Goal: Task Accomplishment & Management: Complete application form

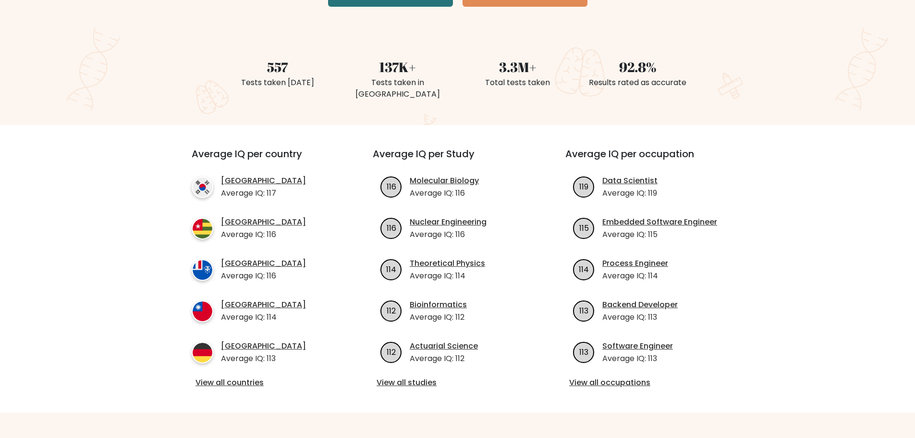
scroll to position [240, 0]
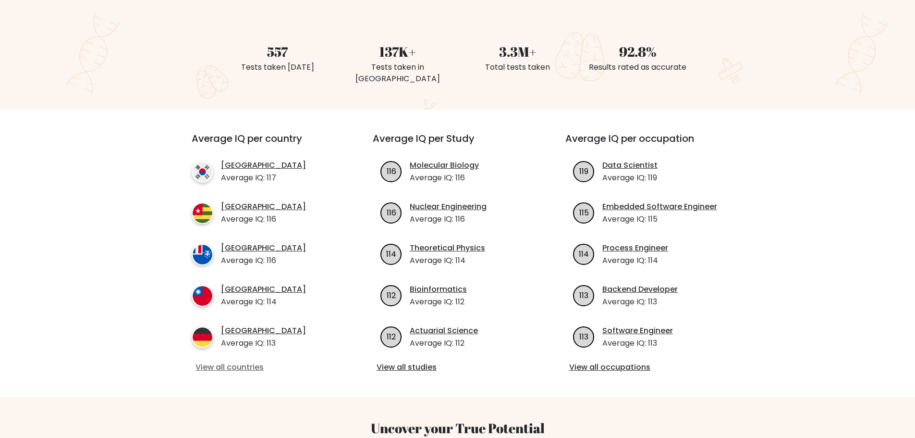
click at [253, 361] on link "View all countries" at bounding box center [265, 367] width 139 height 12
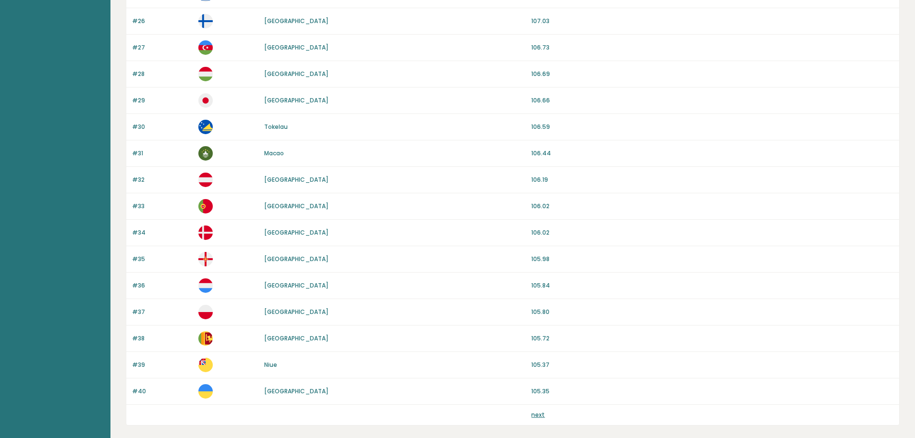
scroll to position [810, 0]
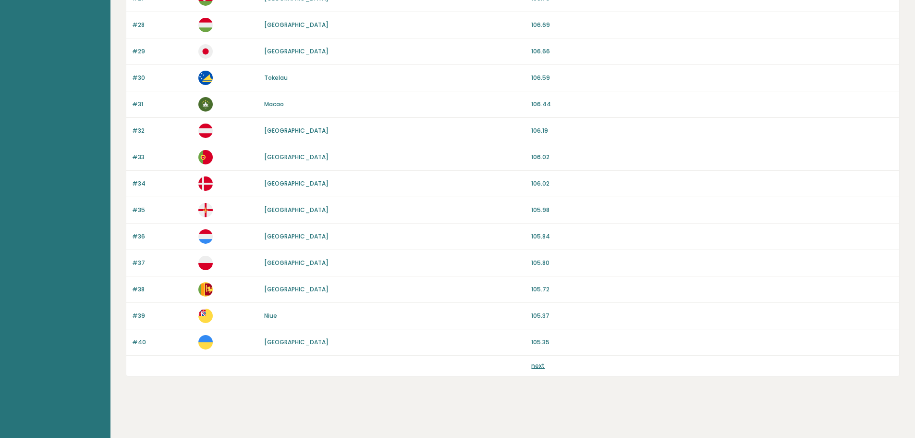
click at [535, 364] on link "next" at bounding box center [538, 365] width 13 height 8
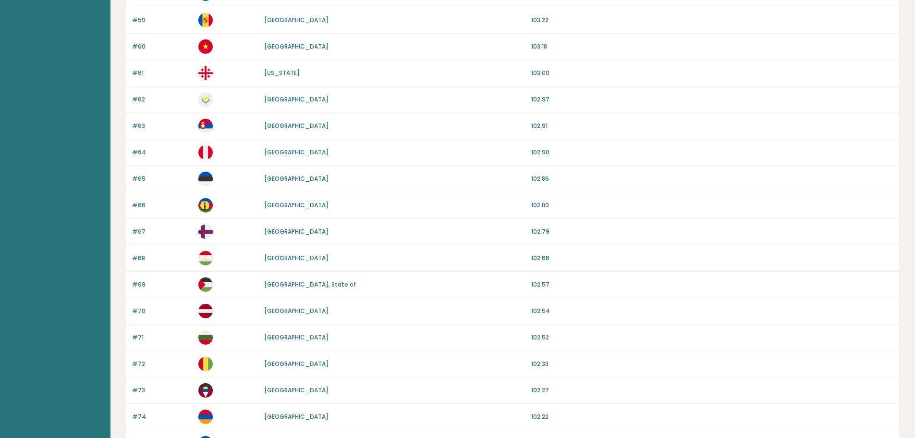
scroll to position [810, 0]
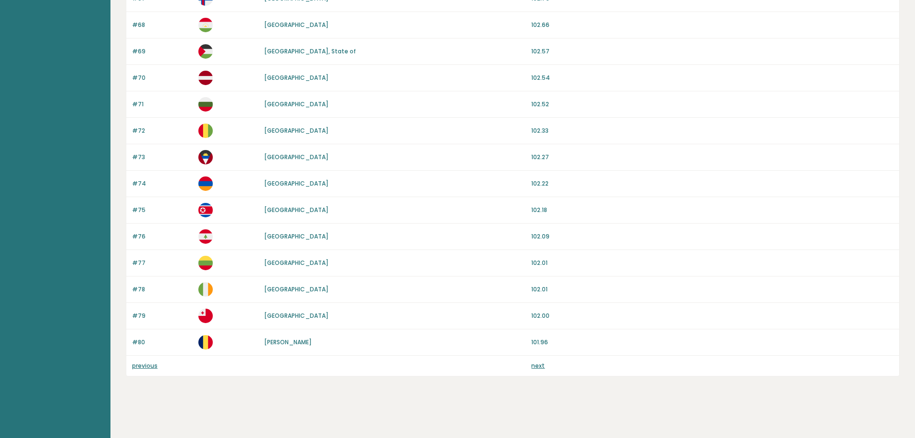
click at [538, 366] on link "next" at bounding box center [538, 365] width 13 height 8
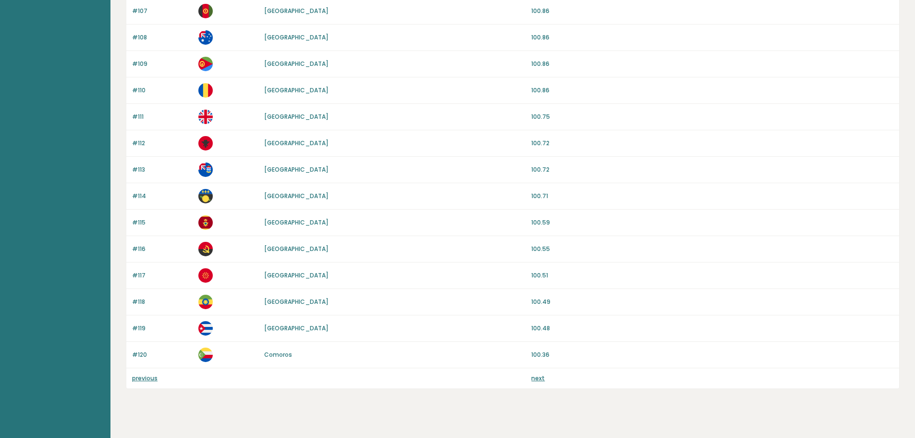
scroll to position [810, 0]
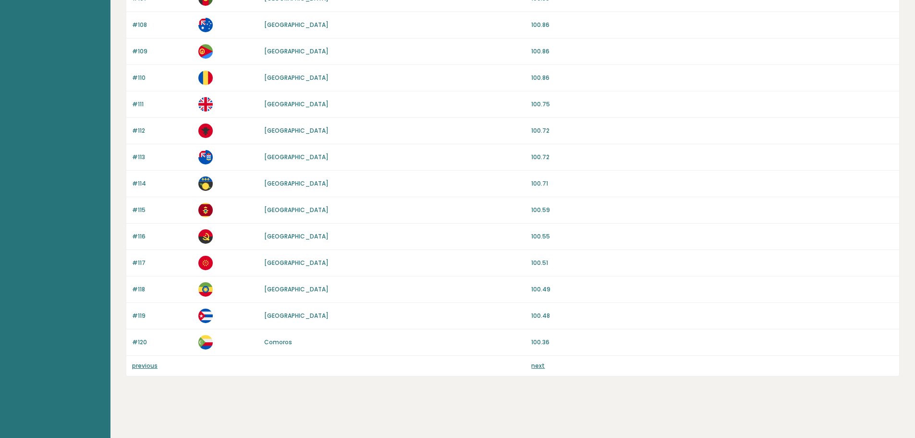
click at [538, 366] on link "next" at bounding box center [538, 365] width 13 height 8
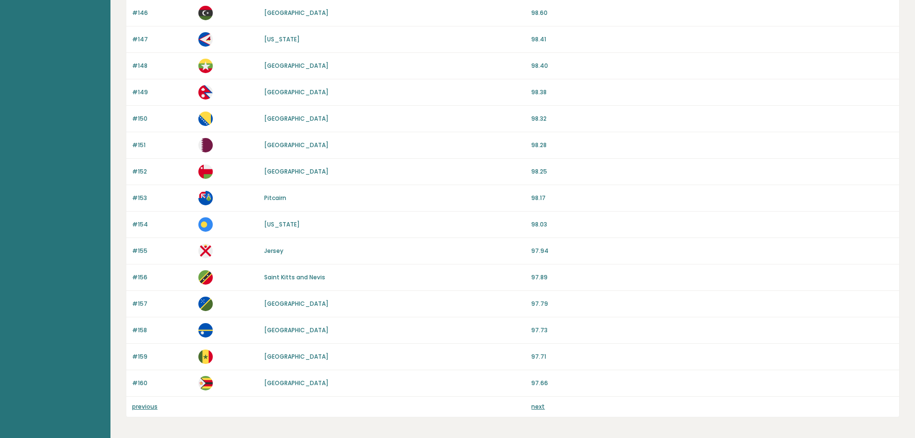
scroll to position [810, 0]
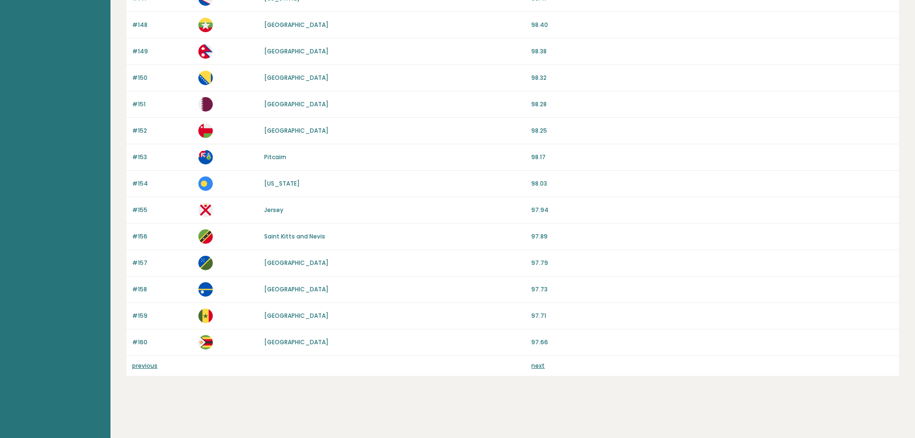
click at [538, 366] on link "next" at bounding box center [538, 365] width 13 height 8
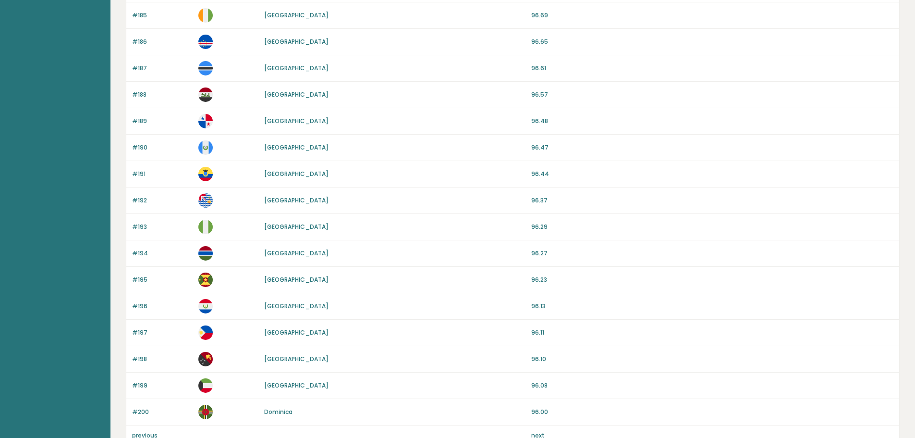
scroll to position [810, 0]
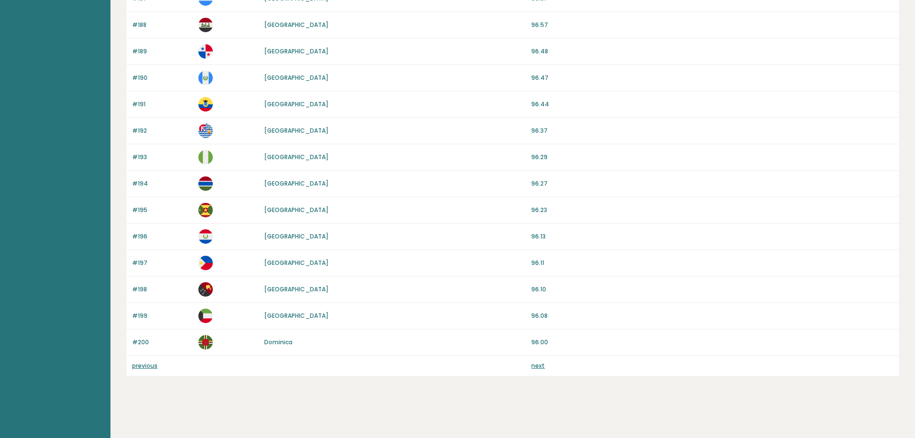
click at [538, 366] on link "next" at bounding box center [538, 365] width 13 height 8
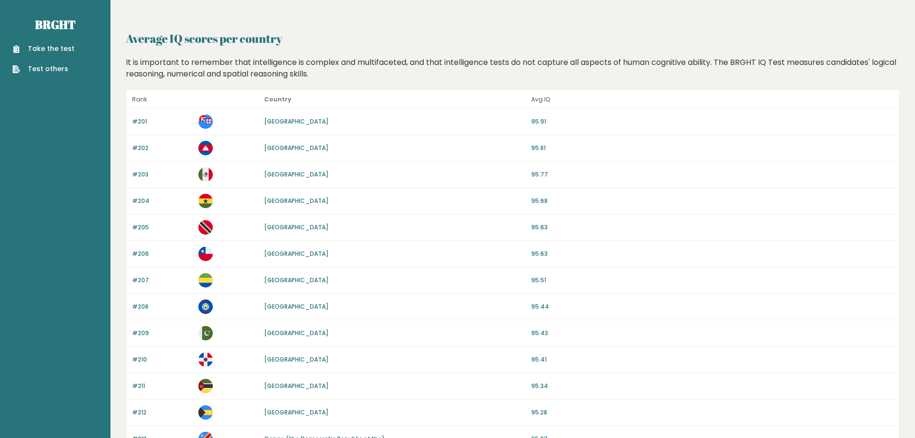
click at [50, 52] on link "Take the test" at bounding box center [43, 49] width 62 height 10
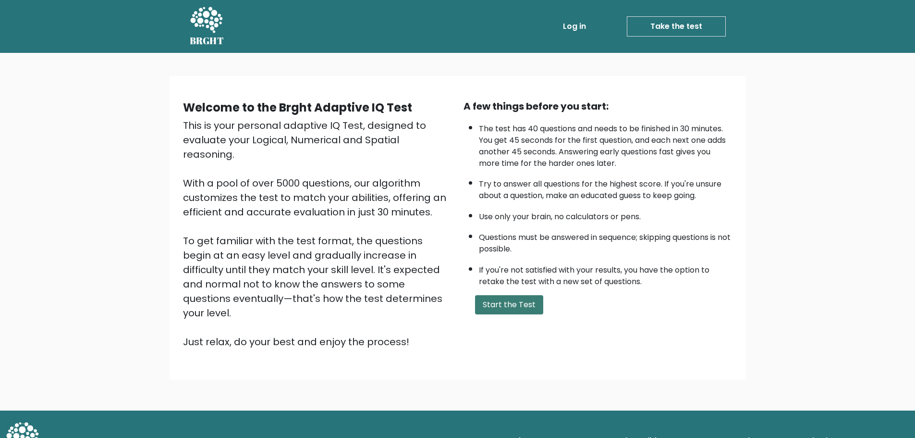
click at [508, 297] on button "Start the Test" at bounding box center [509, 304] width 68 height 19
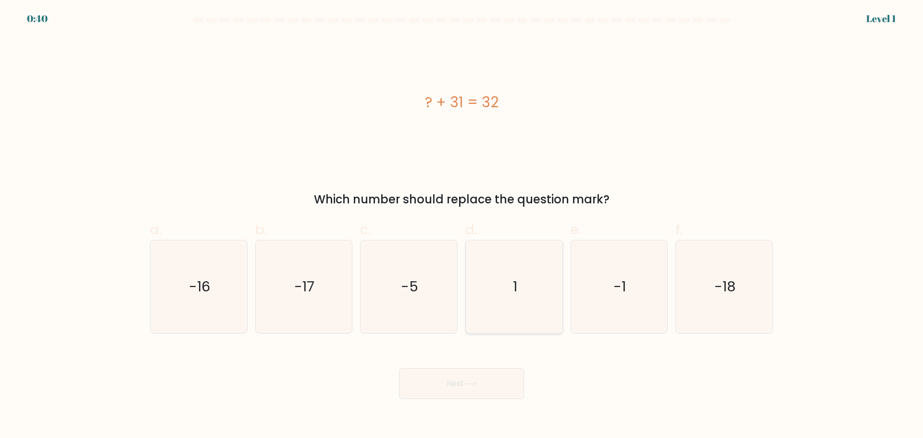
click at [526, 282] on icon "1" at bounding box center [514, 286] width 93 height 93
click at [462, 225] on input "d. 1" at bounding box center [461, 222] width 0 height 6
radio input "true"
click at [477, 385] on icon at bounding box center [470, 383] width 13 height 5
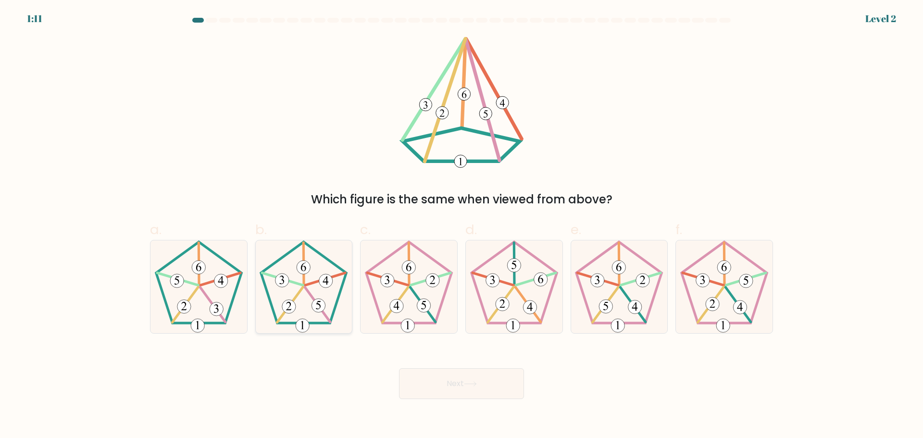
click at [307, 286] on icon at bounding box center [303, 286] width 93 height 93
click at [461, 225] on input "b." at bounding box center [461, 222] width 0 height 6
radio input "true"
click at [439, 380] on button "Next" at bounding box center [461, 383] width 125 height 31
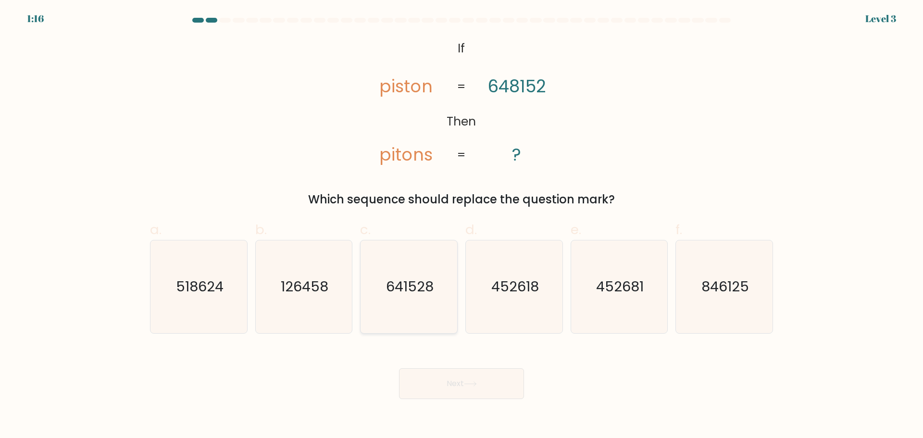
click at [408, 283] on text "641528" at bounding box center [410, 286] width 48 height 19
click at [461, 225] on input "c. 641528" at bounding box center [461, 222] width 0 height 6
radio input "true"
click at [472, 375] on button "Next" at bounding box center [461, 383] width 125 height 31
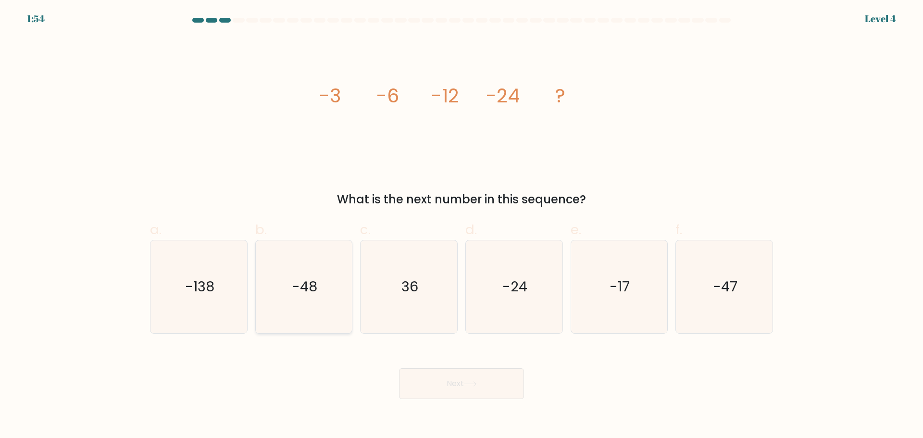
click at [330, 277] on icon "-48" at bounding box center [303, 286] width 93 height 93
click at [461, 225] on input "b. -48" at bounding box center [461, 222] width 0 height 6
radio input "true"
click at [469, 387] on button "Next" at bounding box center [461, 383] width 125 height 31
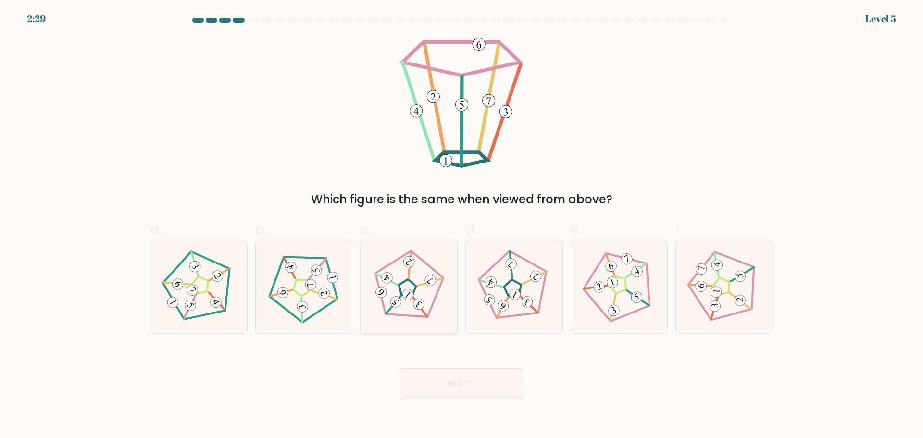
click at [434, 289] on icon at bounding box center [408, 286] width 74 height 74
click at [461, 225] on input "c." at bounding box center [461, 222] width 0 height 6
radio input "true"
click at [466, 375] on button "Next" at bounding box center [461, 383] width 125 height 31
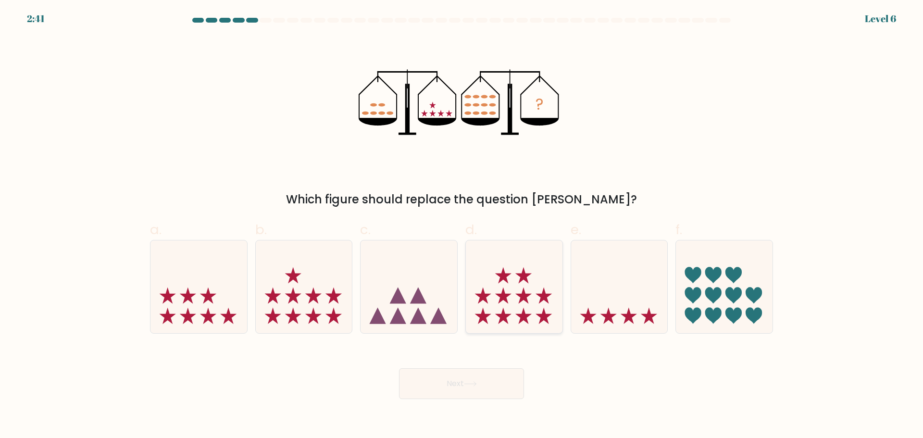
click at [492, 296] on icon at bounding box center [514, 287] width 97 height 80
click at [462, 225] on input "d." at bounding box center [461, 222] width 0 height 6
radio input "true"
click at [490, 379] on button "Next" at bounding box center [461, 383] width 125 height 31
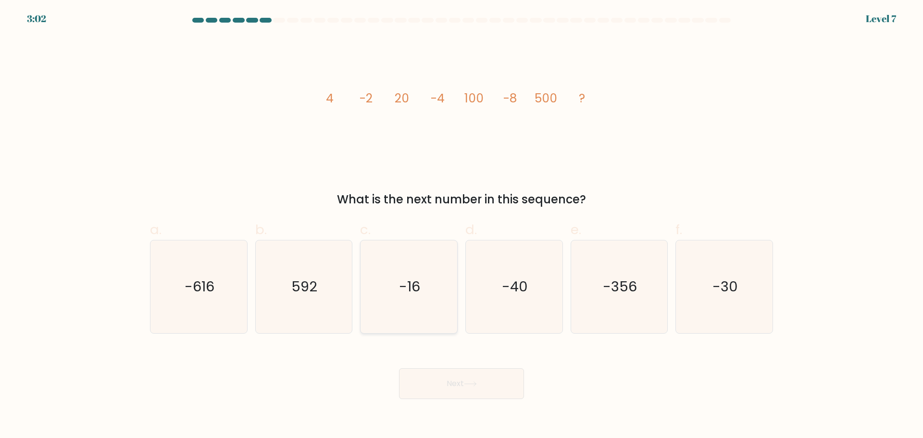
click at [415, 294] on text "-16" at bounding box center [409, 286] width 21 height 19
click at [461, 225] on input "c. -16" at bounding box center [461, 222] width 0 height 6
radio input "true"
click at [473, 383] on icon at bounding box center [470, 383] width 13 height 5
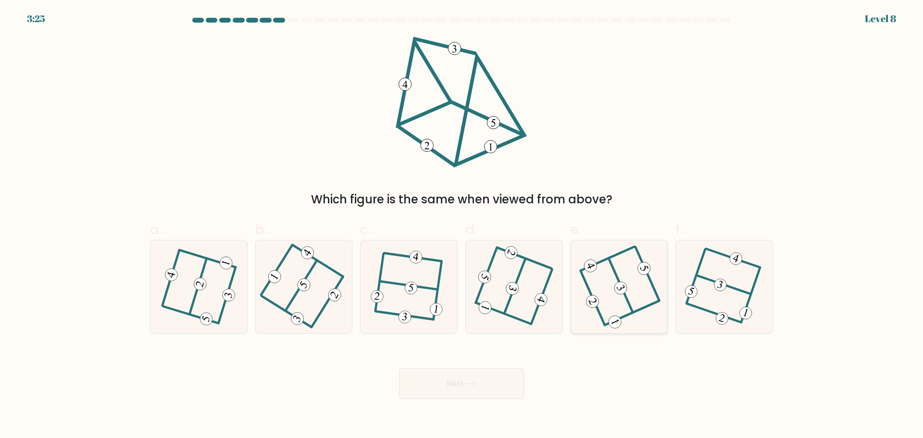
click at [607, 289] on icon at bounding box center [619, 286] width 74 height 74
click at [462, 225] on input "e." at bounding box center [461, 222] width 0 height 6
radio input "true"
click at [488, 382] on button "Next" at bounding box center [461, 383] width 125 height 31
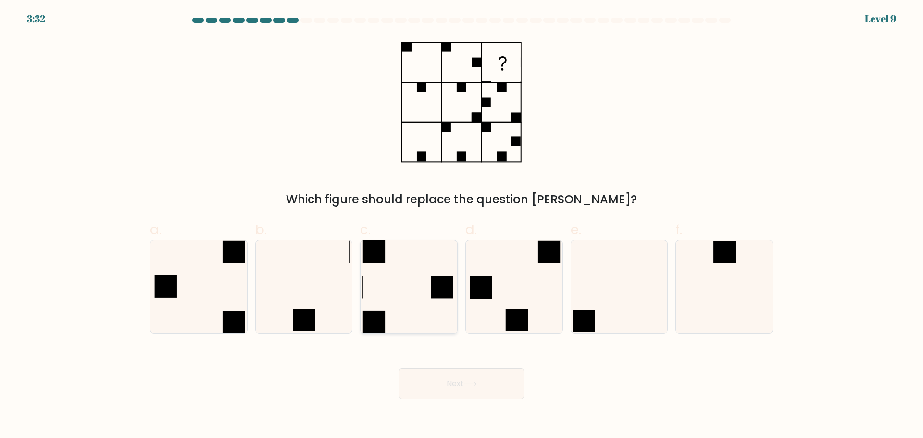
click at [411, 289] on icon at bounding box center [408, 286] width 93 height 93
click at [461, 225] on input "c." at bounding box center [461, 222] width 0 height 6
radio input "true"
click at [470, 380] on button "Next" at bounding box center [461, 383] width 125 height 31
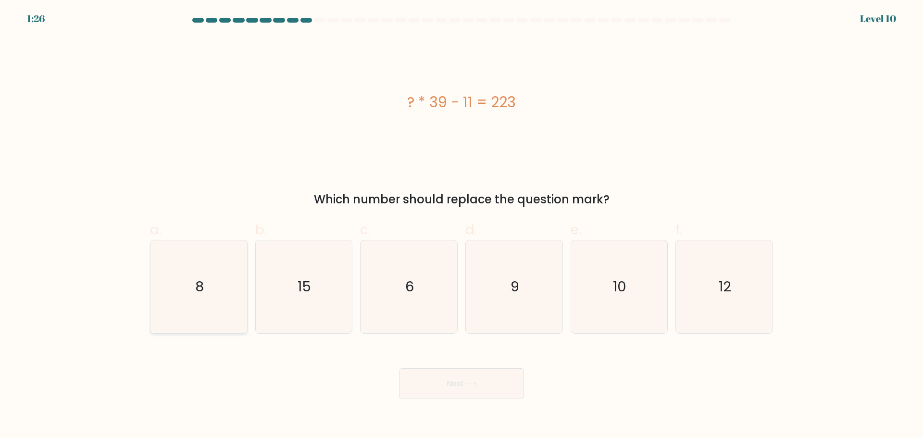
drag, startPoint x: 230, startPoint y: 283, endPoint x: 240, endPoint y: 287, distance: 11.4
click at [230, 283] on icon "8" at bounding box center [198, 286] width 93 height 93
click at [461, 225] on input "a. 8" at bounding box center [461, 222] width 0 height 6
radio input "true"
click at [470, 386] on icon at bounding box center [470, 383] width 13 height 5
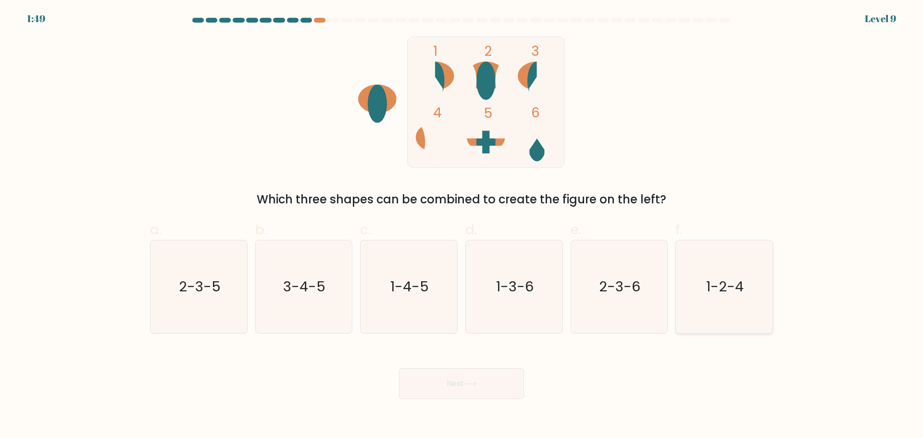
click at [741, 279] on text "1-2-4" at bounding box center [724, 286] width 37 height 19
click at [462, 225] on input "f. 1-2-4" at bounding box center [461, 222] width 0 height 6
radio input "true"
click at [459, 393] on button "Next" at bounding box center [461, 383] width 125 height 31
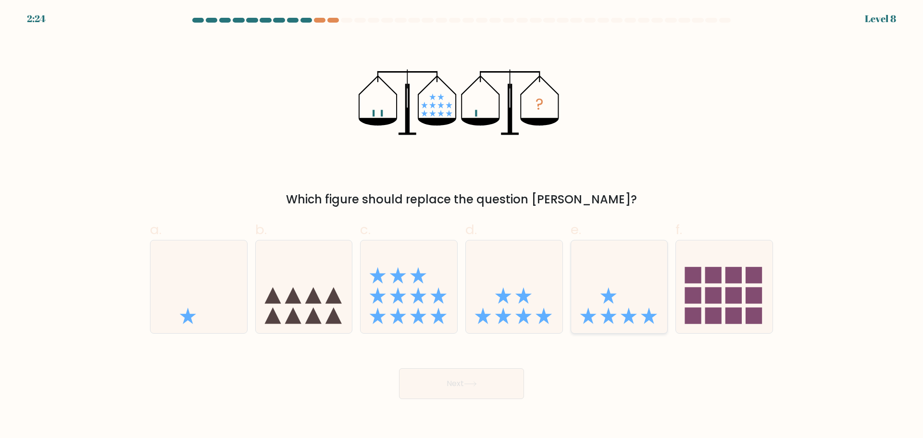
click at [604, 304] on icon at bounding box center [619, 287] width 97 height 80
click at [462, 225] on input "e." at bounding box center [461, 222] width 0 height 6
radio input "true"
click at [479, 394] on button "Next" at bounding box center [461, 383] width 125 height 31
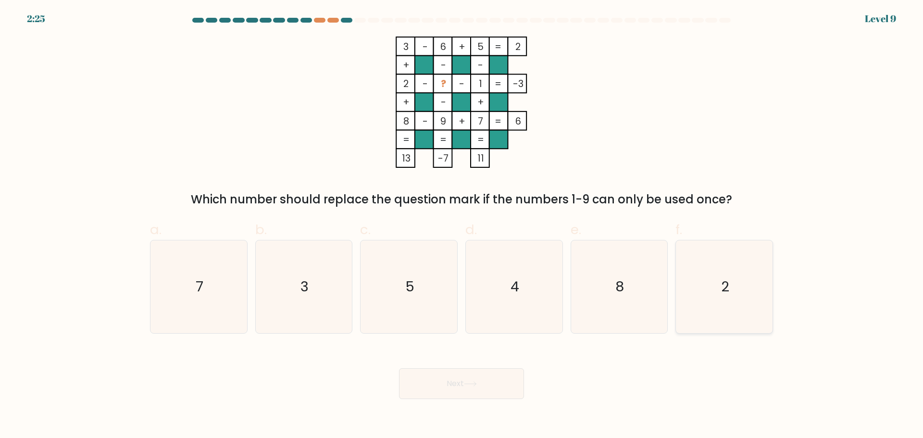
click at [703, 295] on icon "2" at bounding box center [724, 286] width 93 height 93
click at [462, 225] on input "f. 2" at bounding box center [461, 222] width 0 height 6
radio input "true"
click at [471, 389] on button "Next" at bounding box center [461, 383] width 125 height 31
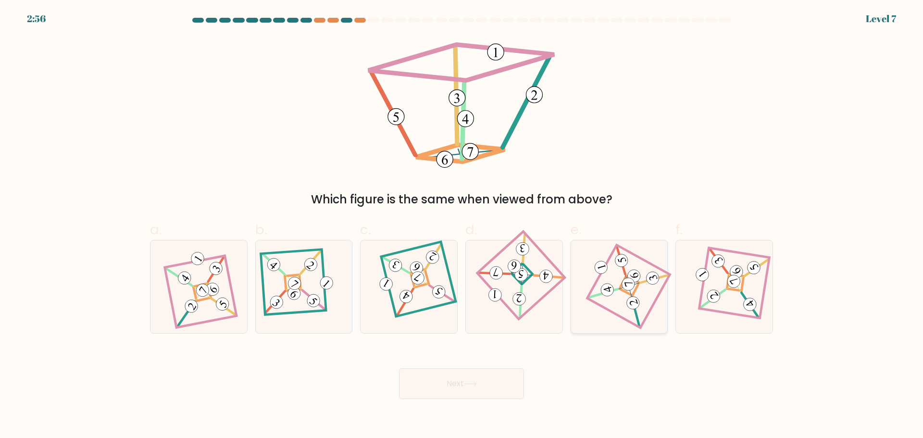
click at [644, 303] on icon at bounding box center [618, 286] width 63 height 74
click at [462, 225] on input "e." at bounding box center [461, 222] width 0 height 6
radio input "true"
click at [494, 378] on button "Next" at bounding box center [461, 383] width 125 height 31
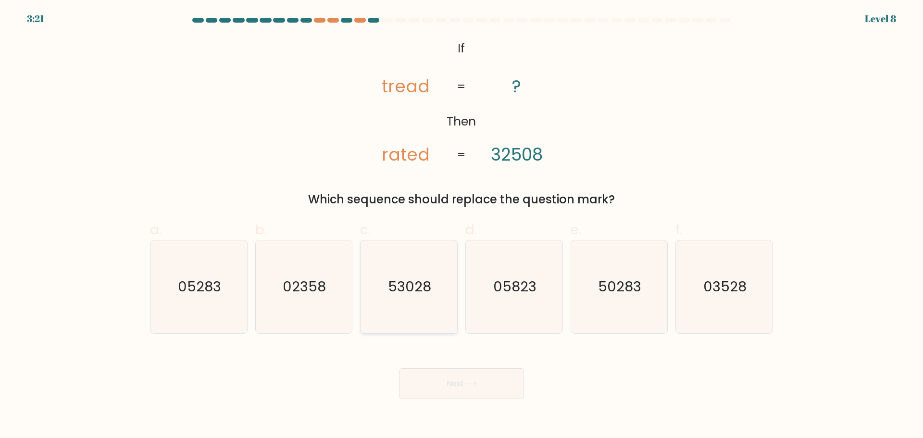
click at [434, 261] on icon "53028" at bounding box center [408, 286] width 93 height 93
click at [461, 225] on input "c. 53028" at bounding box center [461, 222] width 0 height 6
radio input "true"
click at [628, 298] on icon "50283" at bounding box center [618, 286] width 93 height 93
click at [462, 225] on input "e. 50283" at bounding box center [461, 222] width 0 height 6
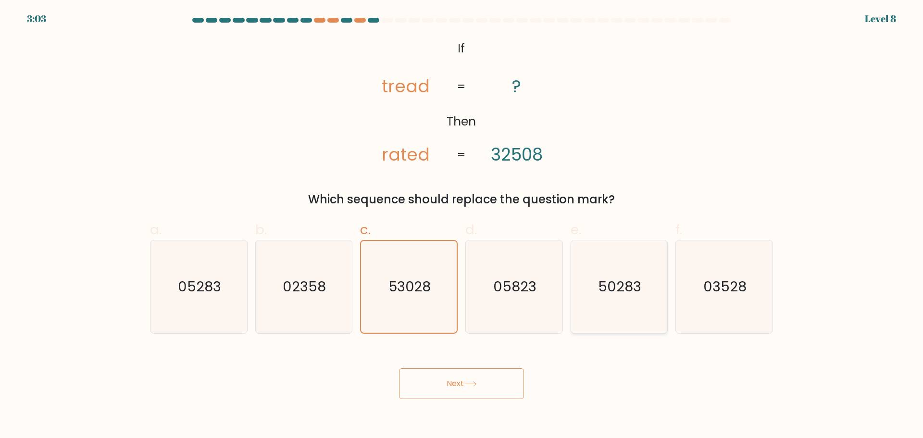
radio input "true"
click at [476, 376] on button "Next" at bounding box center [461, 383] width 125 height 31
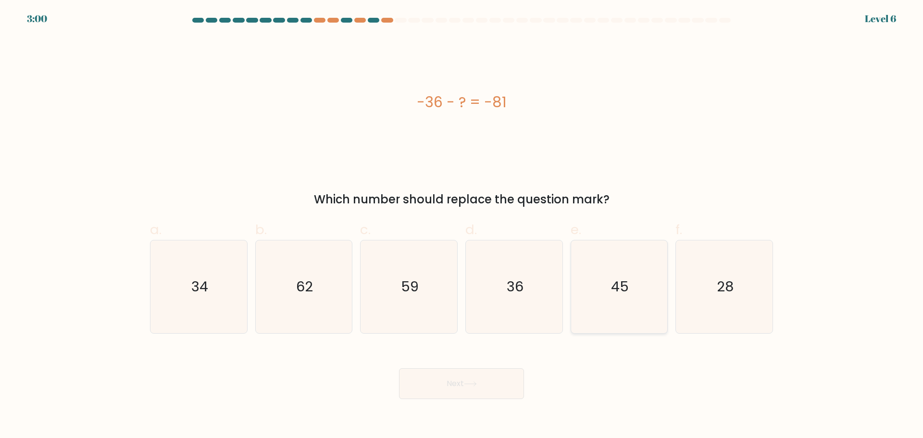
click at [611, 312] on icon "45" at bounding box center [618, 286] width 93 height 93
click at [462, 225] on input "e. 45" at bounding box center [461, 222] width 0 height 6
radio input "true"
click at [483, 389] on button "Next" at bounding box center [461, 383] width 125 height 31
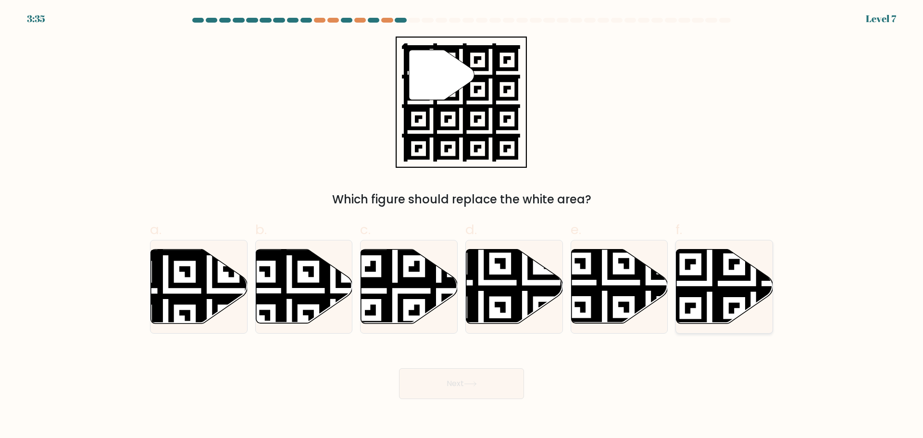
click at [715, 291] on icon at bounding box center [753, 326] width 175 height 175
click at [462, 225] on input "f." at bounding box center [461, 222] width 0 height 6
radio input "true"
click at [516, 383] on button "Next" at bounding box center [461, 383] width 125 height 31
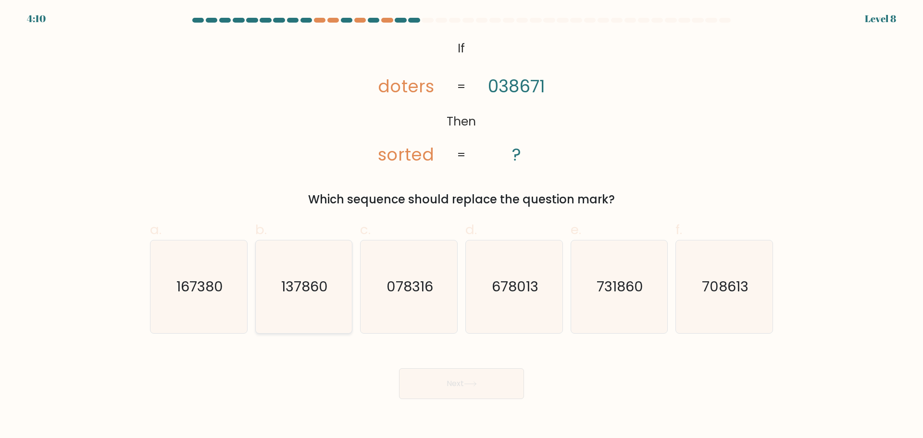
click at [273, 295] on icon "137860" at bounding box center [303, 286] width 93 height 93
click at [461, 225] on input "b. 137860" at bounding box center [461, 222] width 0 height 6
radio input "true"
click at [434, 383] on button "Next" at bounding box center [461, 383] width 125 height 31
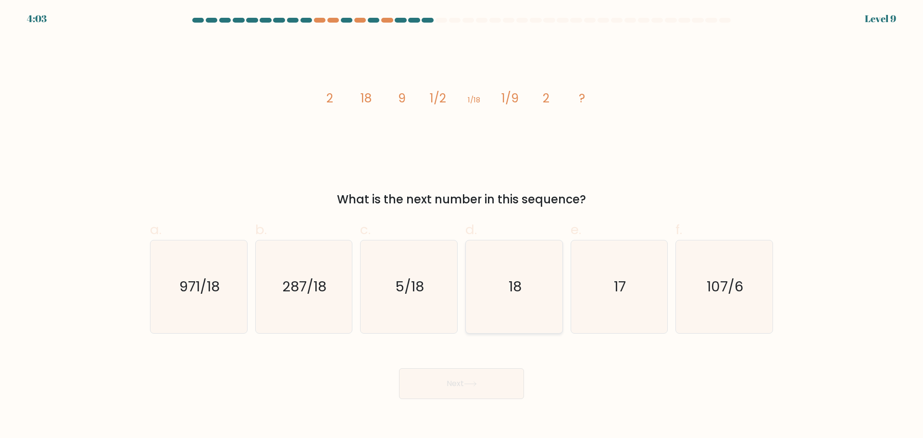
click at [511, 272] on icon "18" at bounding box center [514, 286] width 93 height 93
click at [462, 225] on input "d. 18" at bounding box center [461, 222] width 0 height 6
radio input "true"
click at [506, 375] on button "Next" at bounding box center [461, 383] width 125 height 31
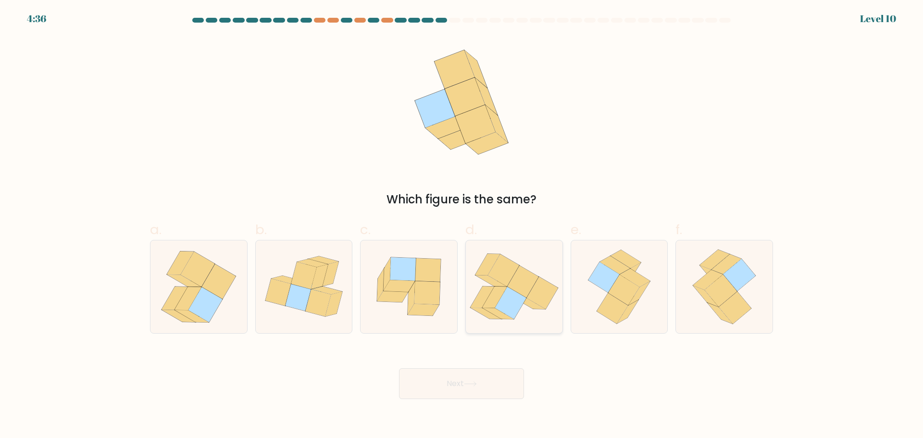
click at [514, 282] on icon at bounding box center [522, 282] width 31 height 32
click at [462, 225] on input "d." at bounding box center [461, 222] width 0 height 6
radio input "true"
click at [489, 388] on button "Next" at bounding box center [461, 383] width 125 height 31
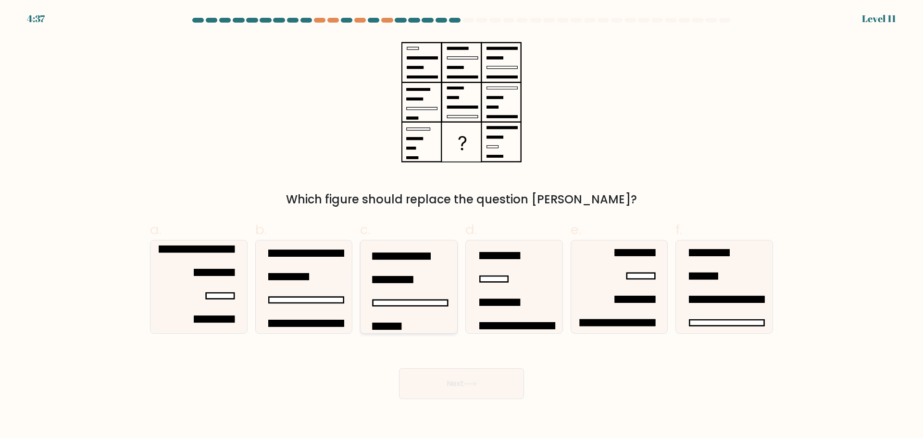
click at [387, 301] on rect at bounding box center [410, 303] width 74 height 6
click at [461, 225] on input "c." at bounding box center [461, 222] width 0 height 6
radio input "true"
click at [463, 380] on button "Next" at bounding box center [461, 383] width 125 height 31
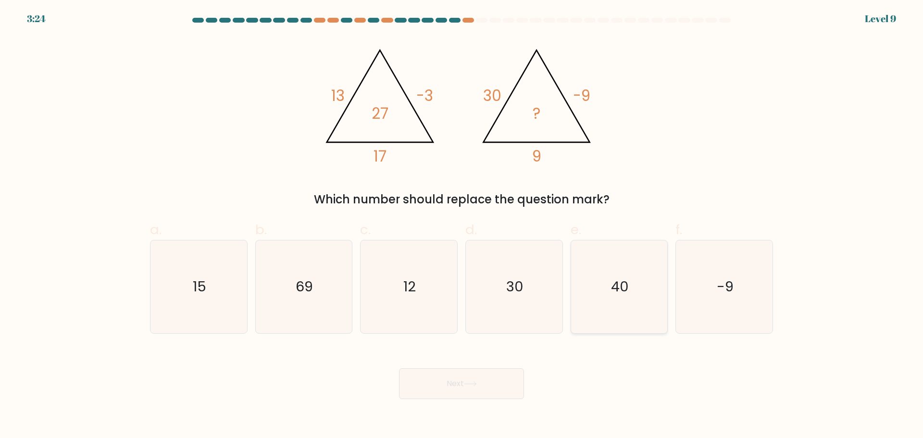
click at [611, 307] on icon "40" at bounding box center [618, 286] width 93 height 93
click at [462, 225] on input "e. 40" at bounding box center [461, 222] width 0 height 6
radio input "true"
click at [502, 387] on button "Next" at bounding box center [461, 383] width 125 height 31
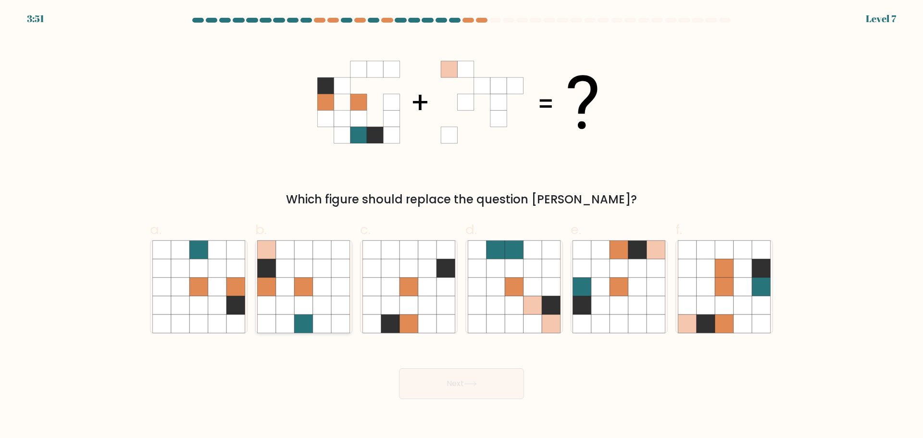
click at [300, 296] on icon at bounding box center [304, 286] width 18 height 18
click at [461, 225] on input "b." at bounding box center [461, 222] width 0 height 6
radio input "true"
click at [632, 303] on icon at bounding box center [637, 305] width 18 height 18
click at [462, 225] on input "e." at bounding box center [461, 222] width 0 height 6
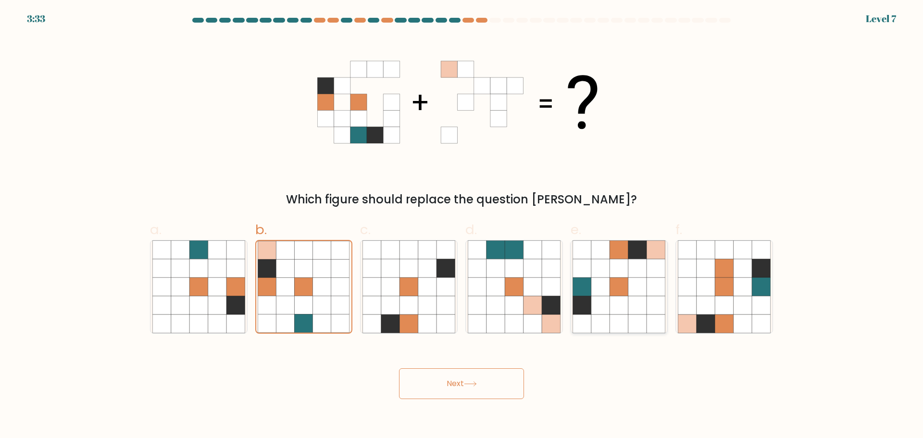
radio input "true"
click at [475, 385] on icon at bounding box center [470, 383] width 13 height 5
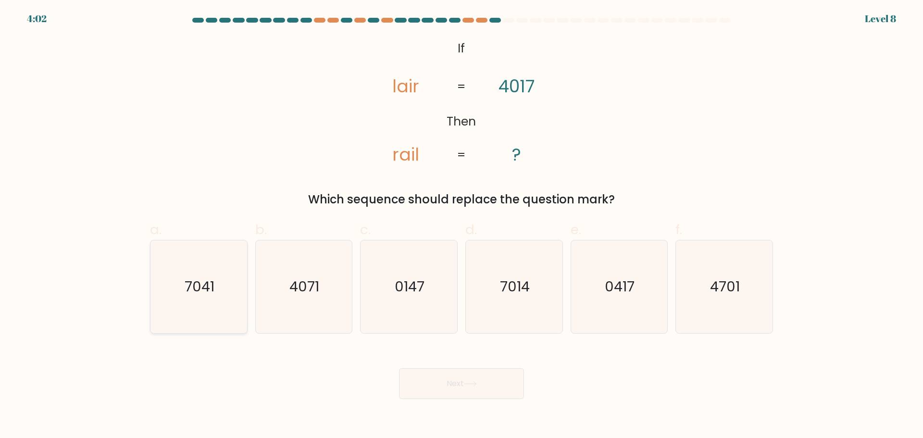
click at [199, 297] on icon "7041" at bounding box center [198, 286] width 93 height 93
click at [461, 225] on input "a. 7041" at bounding box center [461, 222] width 0 height 6
radio input "true"
click at [534, 295] on icon "7014" at bounding box center [514, 286] width 93 height 93
click at [462, 225] on input "d. 7014" at bounding box center [461, 222] width 0 height 6
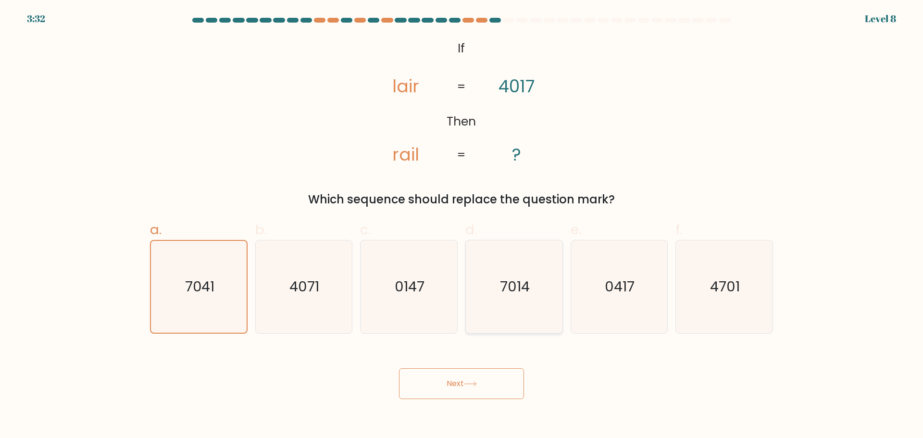
radio input "true"
click at [477, 384] on icon at bounding box center [470, 383] width 13 height 5
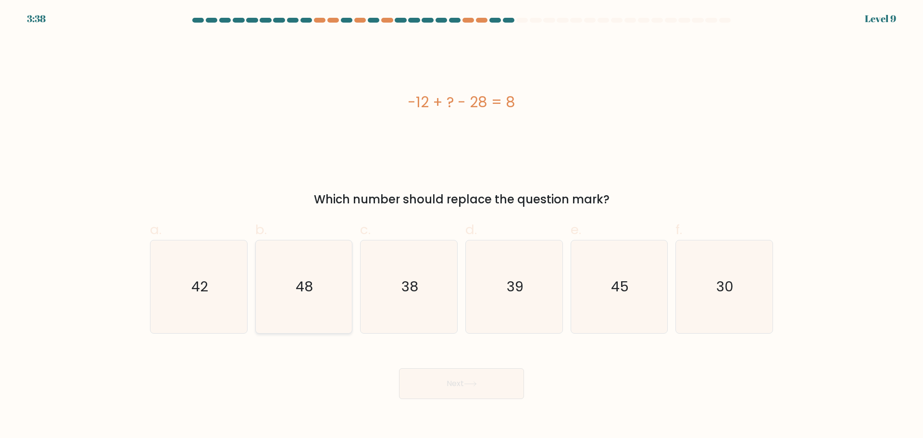
click at [304, 279] on text "48" at bounding box center [304, 286] width 17 height 19
click at [461, 225] on input "b. 48" at bounding box center [461, 222] width 0 height 6
radio input "true"
click at [466, 389] on button "Next" at bounding box center [461, 383] width 125 height 31
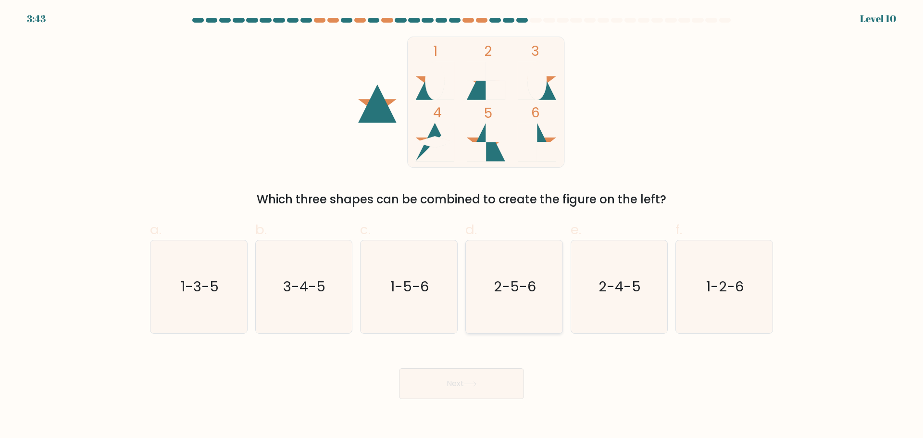
click at [530, 319] on icon "2-5-6" at bounding box center [514, 286] width 93 height 93
click at [462, 225] on input "d. 2-5-6" at bounding box center [461, 222] width 0 height 6
radio input "true"
click at [483, 395] on button "Next" at bounding box center [461, 383] width 125 height 31
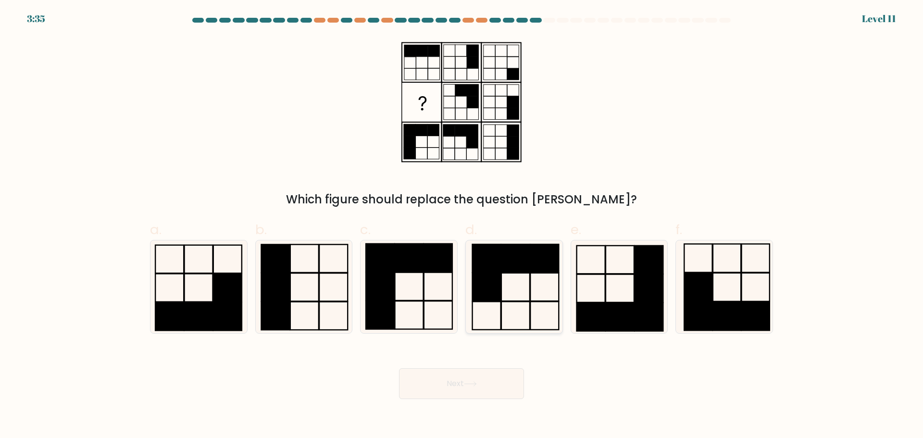
click at [501, 275] on rect at bounding box center [515, 286] width 28 height 28
click at [462, 225] on input "d." at bounding box center [461, 222] width 0 height 6
radio input "true"
click at [489, 388] on button "Next" at bounding box center [461, 383] width 125 height 31
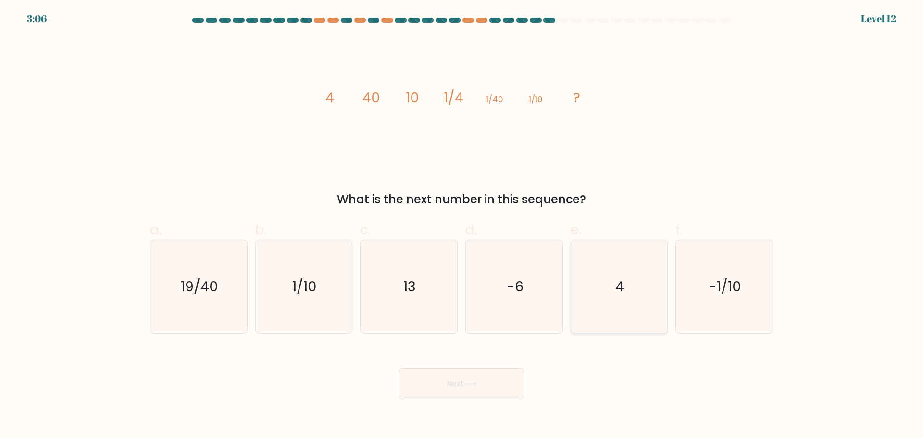
click at [607, 311] on icon "4" at bounding box center [618, 286] width 93 height 93
click at [462, 225] on input "e. 4" at bounding box center [461, 222] width 0 height 6
radio input "true"
click at [496, 384] on button "Next" at bounding box center [461, 383] width 125 height 31
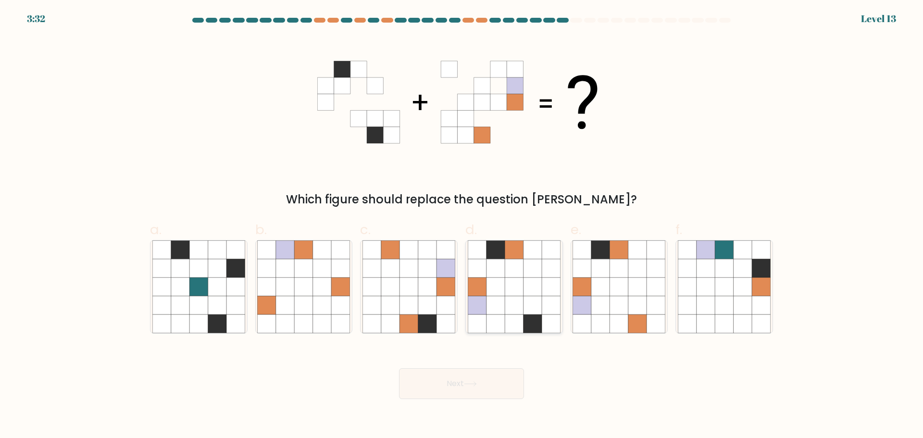
click at [525, 296] on icon at bounding box center [532, 286] width 18 height 18
click at [462, 225] on input "d." at bounding box center [461, 222] width 0 height 6
radio input "true"
click at [480, 380] on button "Next" at bounding box center [461, 383] width 125 height 31
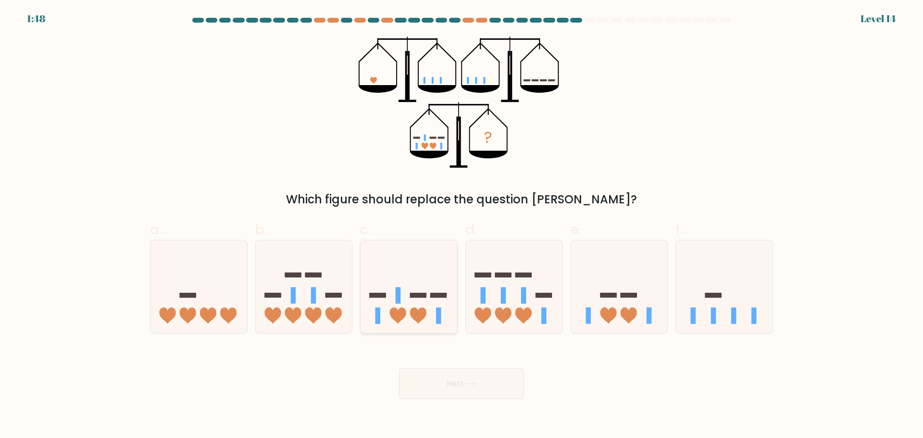
click at [409, 301] on icon at bounding box center [408, 287] width 97 height 80
click at [461, 225] on input "c." at bounding box center [461, 222] width 0 height 6
radio input "true"
click at [456, 383] on button "Next" at bounding box center [461, 383] width 125 height 31
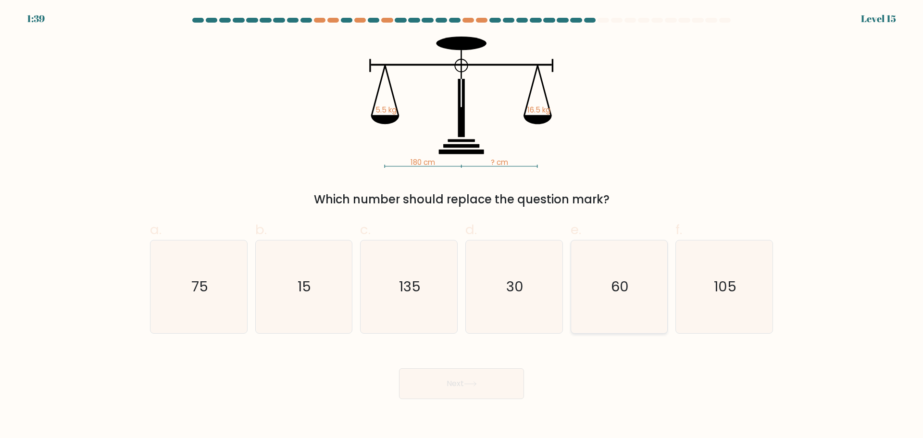
click at [603, 289] on icon "60" at bounding box center [618, 286] width 93 height 93
click at [462, 225] on input "e. 60" at bounding box center [461, 222] width 0 height 6
radio input "true"
click at [487, 376] on button "Next" at bounding box center [461, 383] width 125 height 31
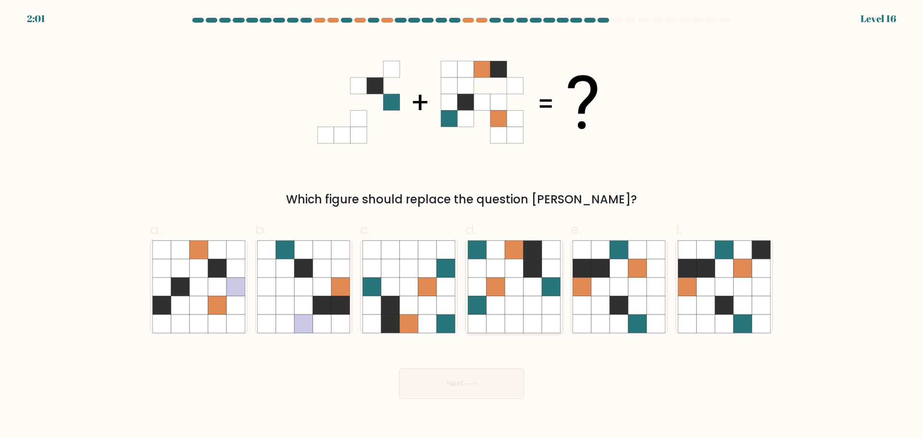
click at [534, 285] on icon at bounding box center [532, 286] width 18 height 18
click at [462, 225] on input "d." at bounding box center [461, 222] width 0 height 6
radio input "true"
click at [626, 308] on icon at bounding box center [619, 305] width 18 height 18
click at [462, 225] on input "e." at bounding box center [461, 222] width 0 height 6
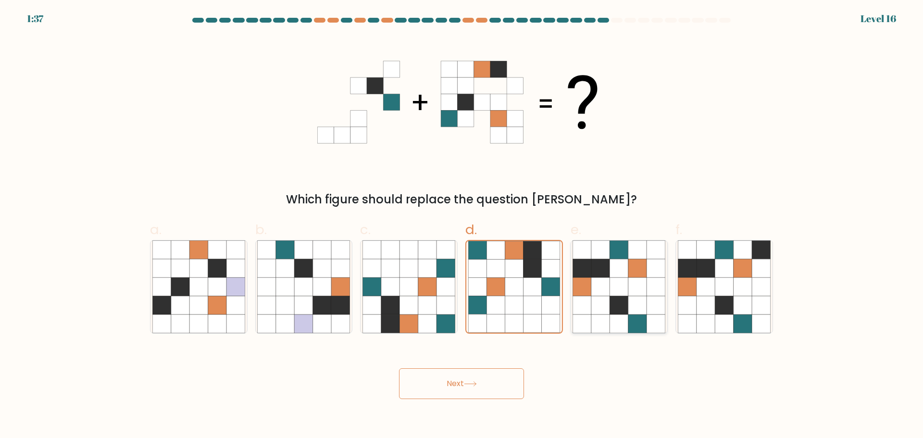
radio input "true"
click at [476, 383] on icon at bounding box center [470, 384] width 12 height 4
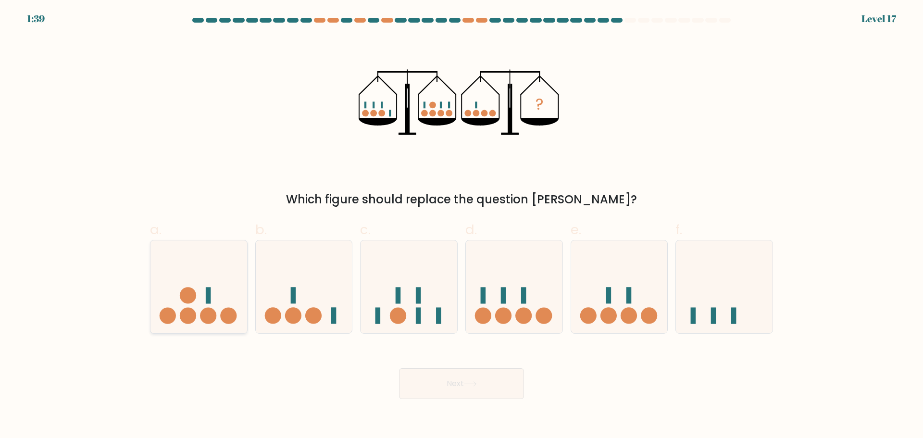
click at [233, 296] on icon at bounding box center [198, 287] width 97 height 80
click at [461, 225] on input "a." at bounding box center [461, 222] width 0 height 6
radio input "true"
click at [508, 387] on button "Next" at bounding box center [461, 383] width 125 height 31
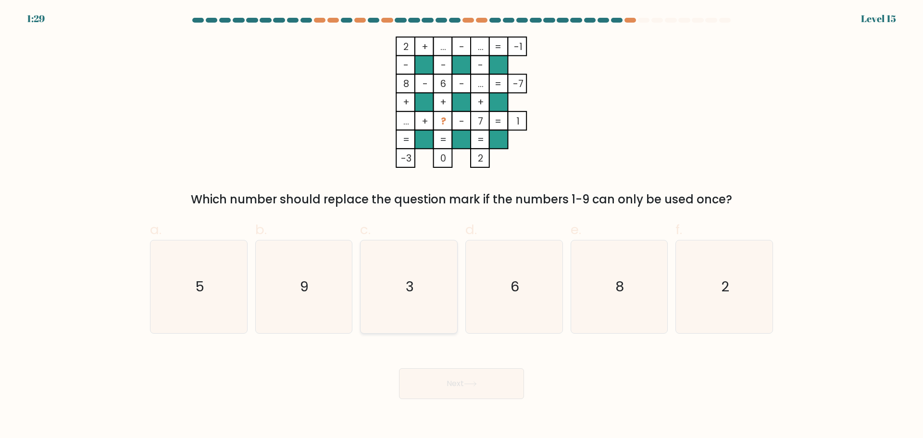
click at [420, 272] on icon "3" at bounding box center [408, 286] width 93 height 93
click at [461, 225] on input "c. 3" at bounding box center [461, 222] width 0 height 6
radio input "true"
click at [503, 402] on body "1:28 Level 15" at bounding box center [461, 219] width 923 height 438
click at [504, 381] on button "Next" at bounding box center [461, 383] width 125 height 31
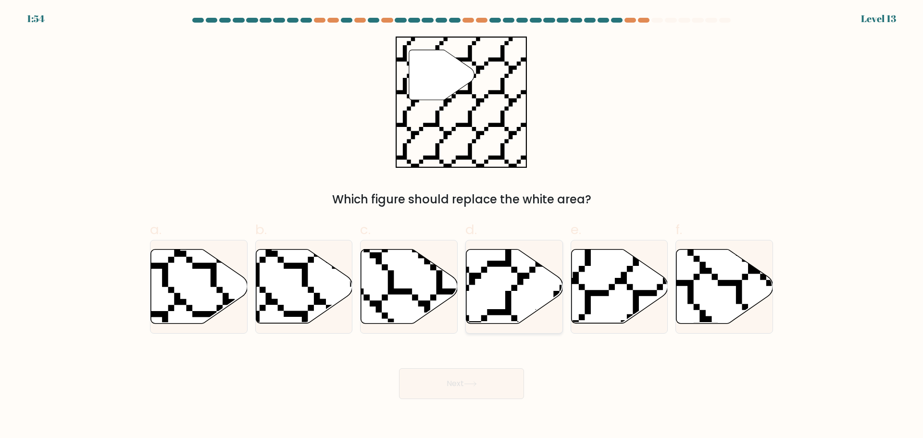
click at [497, 301] on icon at bounding box center [514, 286] width 97 height 74
click at [462, 225] on input "d." at bounding box center [461, 222] width 0 height 6
radio input "true"
click at [495, 384] on button "Next" at bounding box center [461, 383] width 125 height 31
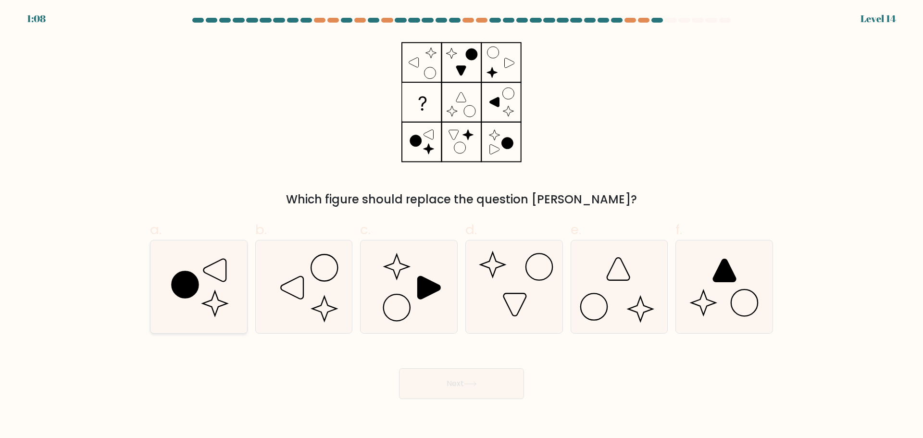
click at [196, 288] on icon at bounding box center [185, 284] width 26 height 26
click at [461, 225] on input "a." at bounding box center [461, 222] width 0 height 6
radio input "true"
click at [457, 391] on button "Next" at bounding box center [461, 383] width 125 height 31
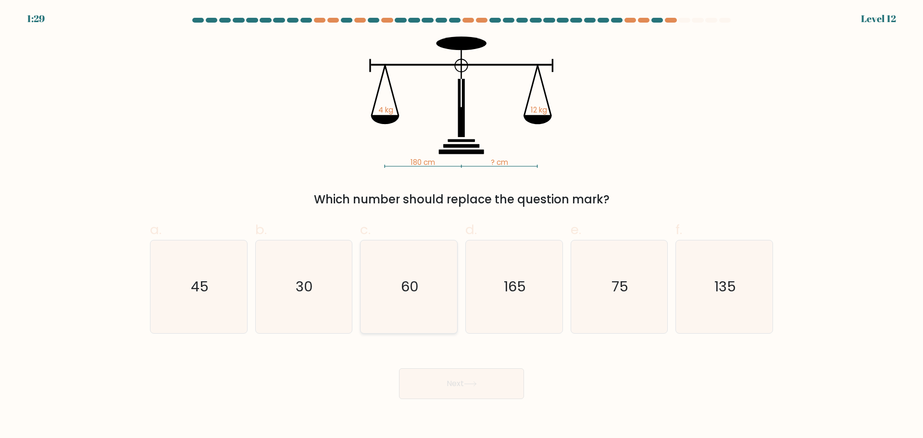
click at [432, 269] on icon "60" at bounding box center [408, 286] width 93 height 93
click at [461, 225] on input "c. 60" at bounding box center [461, 222] width 0 height 6
radio input "true"
click at [444, 385] on button "Next" at bounding box center [461, 383] width 125 height 31
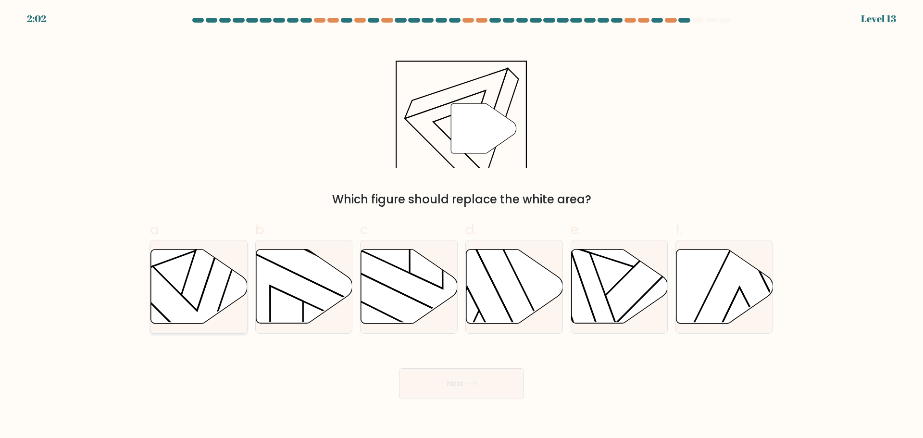
click at [208, 294] on icon at bounding box center [199, 286] width 97 height 74
click at [461, 225] on input "a." at bounding box center [461, 222] width 0 height 6
radio input "true"
click at [441, 383] on button "Next" at bounding box center [461, 383] width 125 height 31
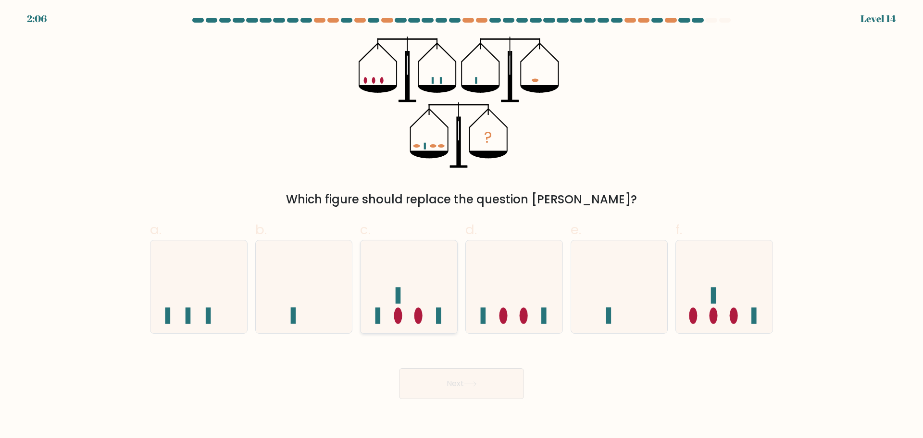
click at [433, 260] on icon at bounding box center [408, 287] width 97 height 80
click at [461, 225] on input "c." at bounding box center [461, 222] width 0 height 6
radio input "true"
click at [453, 384] on button "Next" at bounding box center [461, 383] width 125 height 31
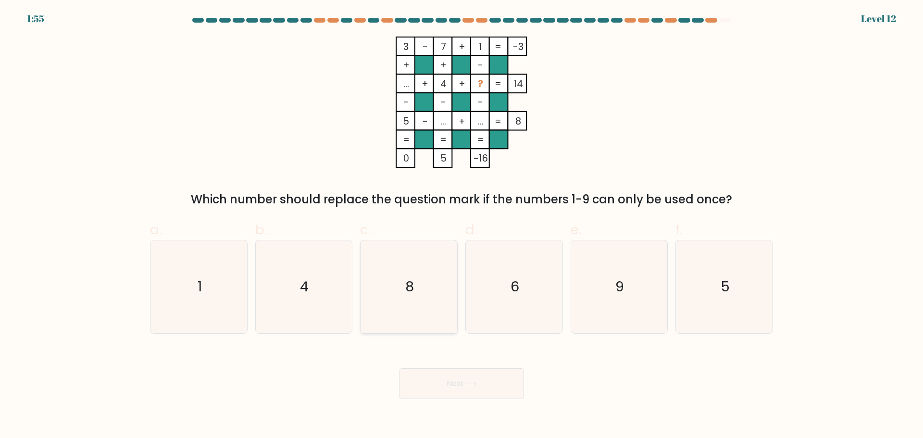
click at [410, 268] on icon "8" at bounding box center [408, 286] width 93 height 93
click at [461, 225] on input "c. 8" at bounding box center [461, 222] width 0 height 6
radio input "true"
click at [463, 381] on button "Next" at bounding box center [461, 383] width 125 height 31
click at [464, 380] on button "Next" at bounding box center [461, 383] width 125 height 31
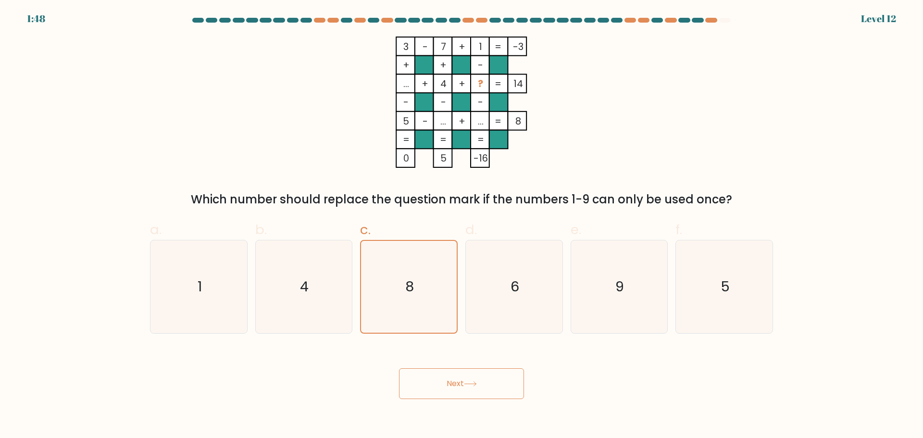
click at [469, 389] on button "Next" at bounding box center [461, 383] width 125 height 31
click at [456, 376] on button "Next" at bounding box center [461, 383] width 125 height 31
click at [469, 383] on icon at bounding box center [470, 383] width 13 height 5
click at [428, 300] on icon "8" at bounding box center [409, 287] width 92 height 92
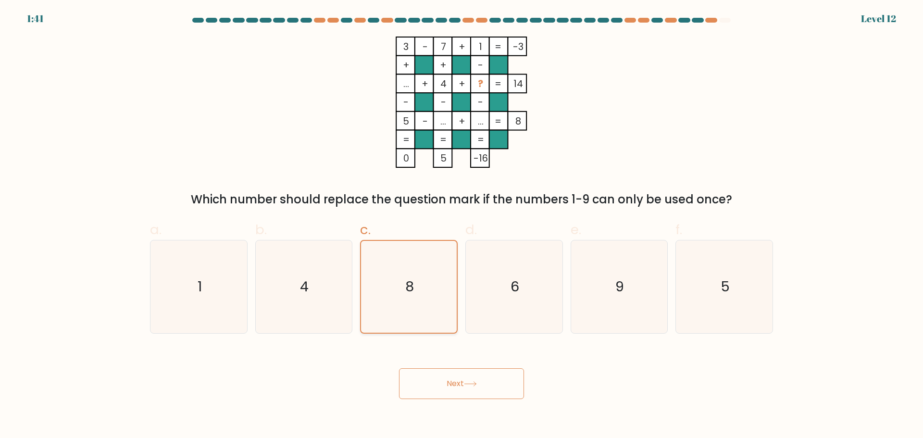
click at [461, 225] on input "c. 8" at bounding box center [461, 222] width 0 height 6
click at [470, 389] on button "Next" at bounding box center [461, 383] width 125 height 31
click at [516, 288] on text "6" at bounding box center [514, 286] width 9 height 19
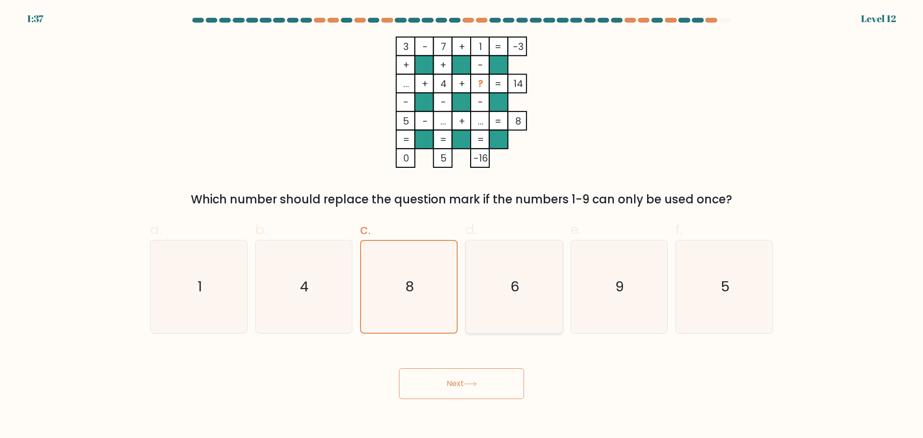
click at [462, 225] on input "d. 6" at bounding box center [461, 222] width 0 height 6
radio input "true"
click at [433, 309] on icon "8" at bounding box center [408, 286] width 93 height 93
click at [461, 225] on input "c. 8" at bounding box center [461, 222] width 0 height 6
radio input "true"
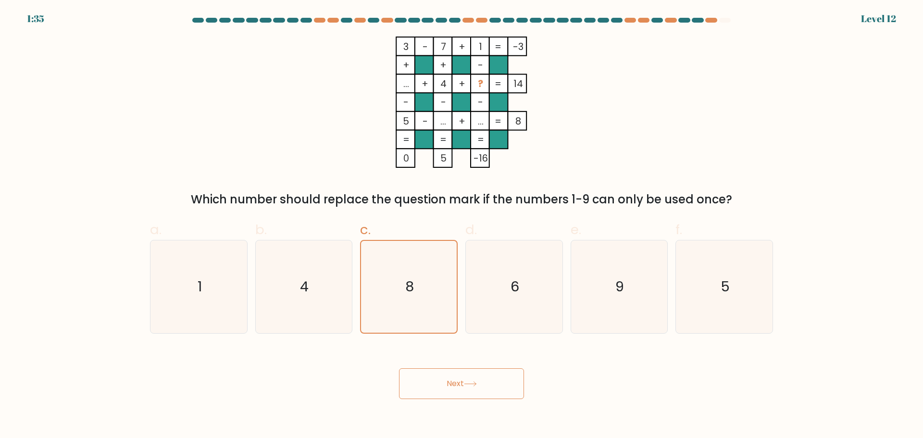
click at [470, 387] on button "Next" at bounding box center [461, 383] width 125 height 31
click at [494, 299] on icon "6" at bounding box center [514, 286] width 93 height 93
click at [462, 225] on input "d. 6" at bounding box center [461, 222] width 0 height 6
radio input "true"
click at [491, 377] on button "Next" at bounding box center [461, 383] width 125 height 31
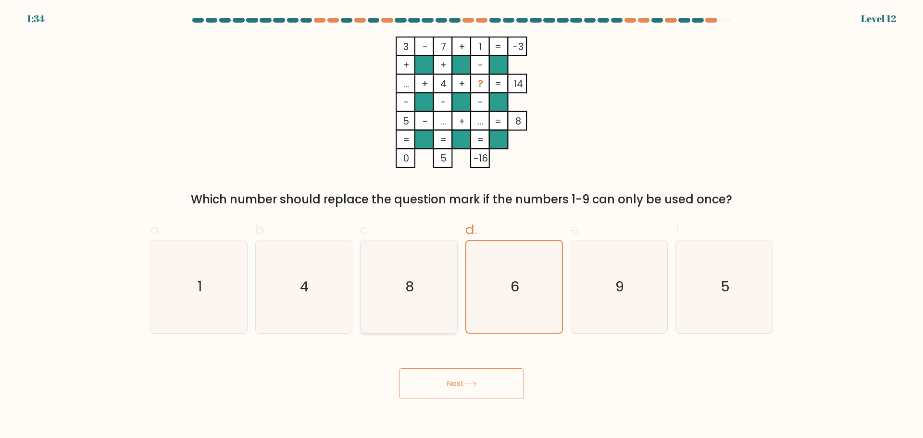
click at [420, 305] on icon "8" at bounding box center [408, 286] width 93 height 93
click at [461, 225] on input "c. 8" at bounding box center [461, 222] width 0 height 6
radio input "true"
click at [441, 387] on button "Next" at bounding box center [461, 383] width 125 height 31
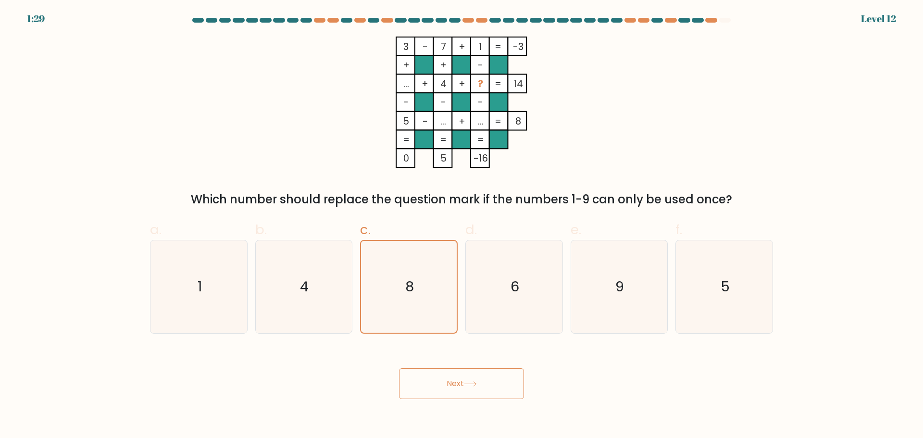
click at [477, 395] on button "Next" at bounding box center [461, 383] width 125 height 31
click at [494, 390] on button "Next" at bounding box center [461, 383] width 125 height 31
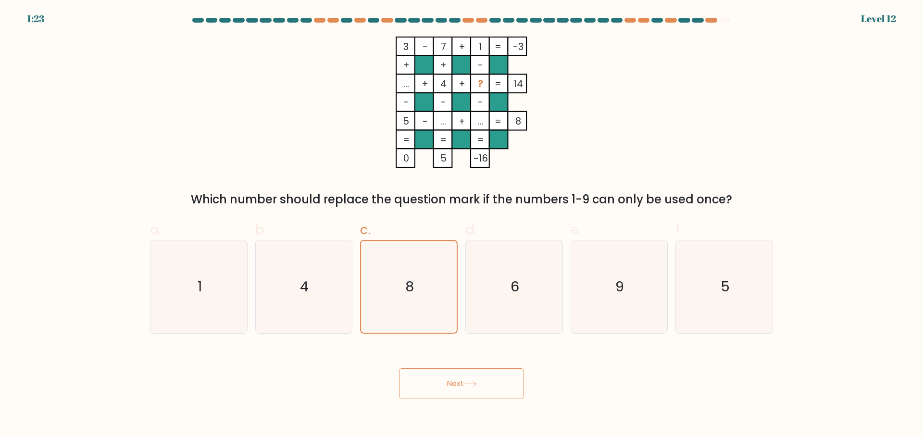
click at [492, 388] on button "Next" at bounding box center [461, 383] width 125 height 31
click at [467, 171] on div "3 - 7 + 1 -3 + + - ... + 4 + ? 14 - - - 5 - ... + ... = 8 = = = = 0 5 -16 = Whi…" at bounding box center [461, 123] width 634 height 172
click at [424, 385] on button "Next" at bounding box center [461, 383] width 125 height 31
drag, startPoint x: 424, startPoint y: 385, endPoint x: 339, endPoint y: 284, distance: 132.4
click at [340, 285] on form at bounding box center [461, 208] width 923 height 381
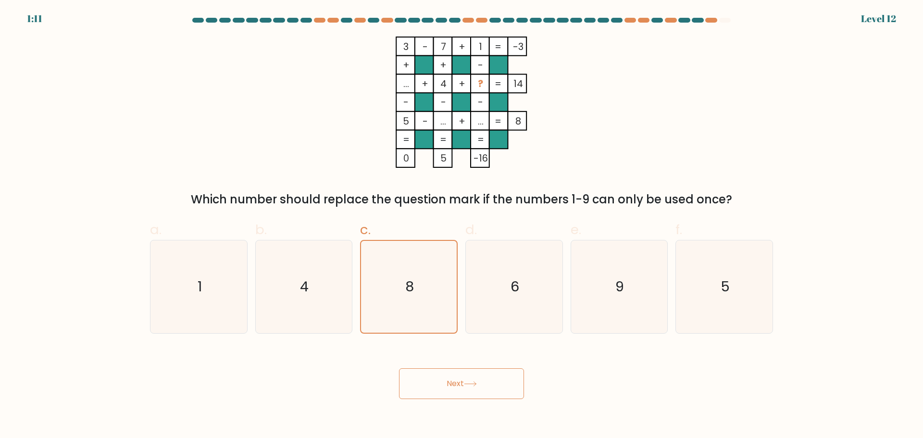
click at [36, 16] on div "1:11" at bounding box center [34, 19] width 15 height 14
click at [451, 390] on button "Next" at bounding box center [461, 383] width 125 height 31
click at [512, 378] on button "Next" at bounding box center [461, 383] width 125 height 31
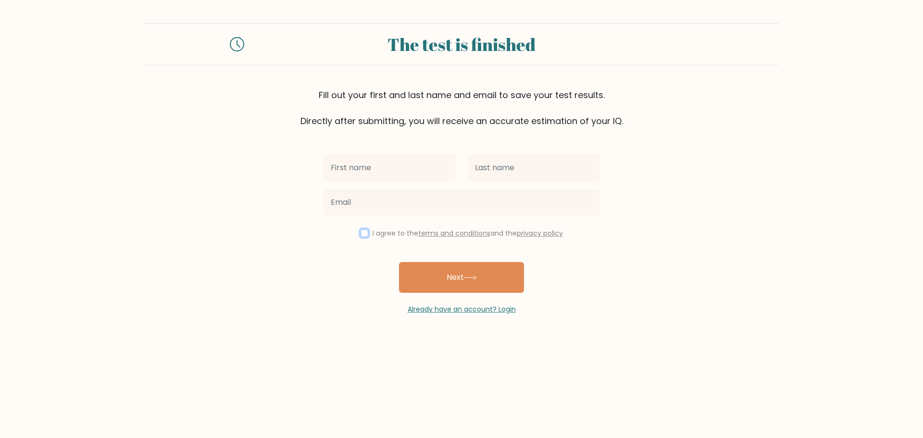
click at [360, 234] on input "checkbox" at bounding box center [364, 233] width 8 height 8
checkbox input "true"
click at [378, 166] on input "text" at bounding box center [389, 167] width 133 height 27
type input "[PERSON_NAME]"
click at [493, 168] on input "text" at bounding box center [533, 167] width 133 height 27
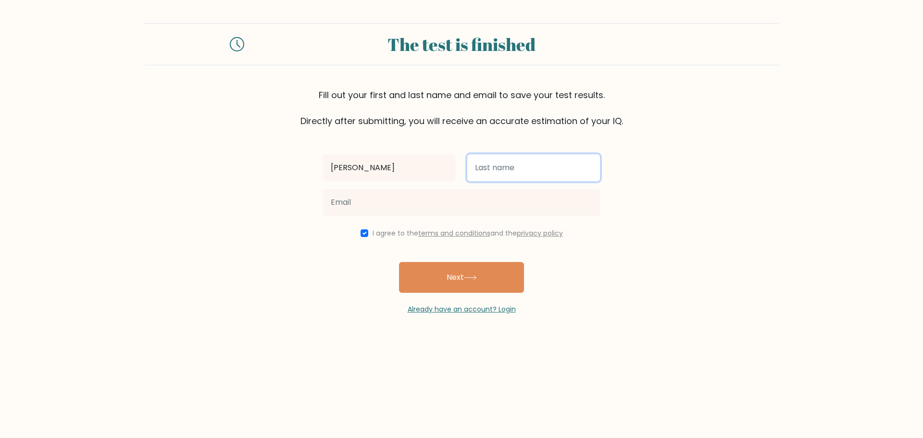
type input "Jesus"
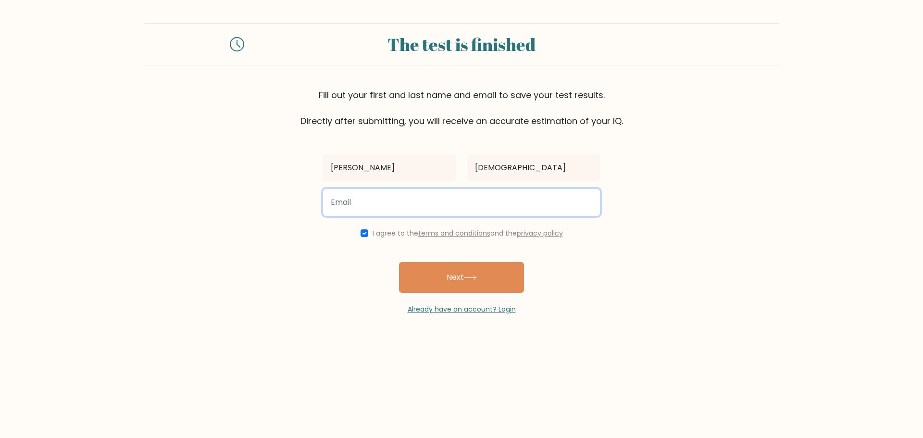
click at [481, 196] on input "email" at bounding box center [461, 202] width 277 height 27
type input "susancajesusp@gmail.com"
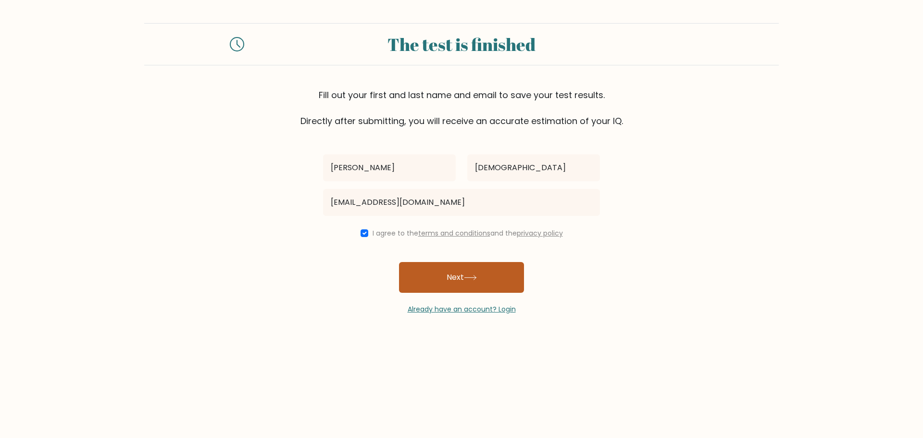
click at [453, 285] on button "Next" at bounding box center [461, 277] width 125 height 31
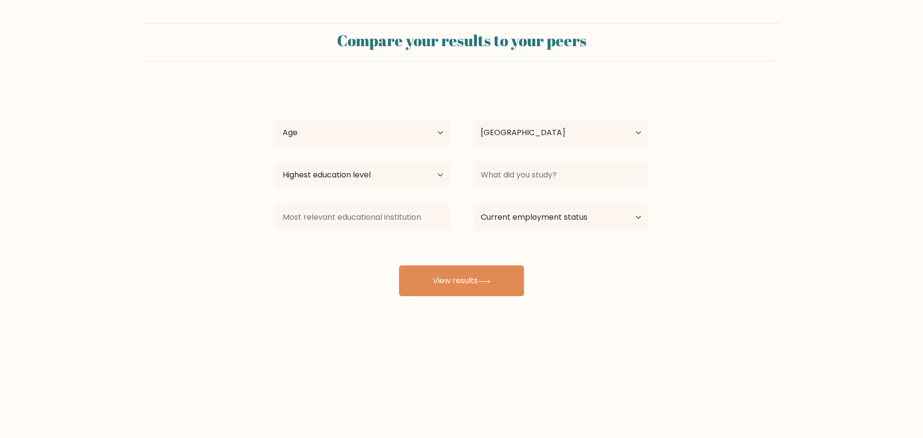
select select "US"
click at [430, 136] on select "Age Under [DEMOGRAPHIC_DATA] [DEMOGRAPHIC_DATA] [DEMOGRAPHIC_DATA] [DEMOGRAPHIC…" at bounding box center [362, 132] width 175 height 27
select select "18_24"
click at [275, 119] on select "Age Under [DEMOGRAPHIC_DATA] [DEMOGRAPHIC_DATA] [DEMOGRAPHIC_DATA] [DEMOGRAPHIC…" at bounding box center [362, 132] width 175 height 27
click at [498, 126] on select "Country [GEOGRAPHIC_DATA] [GEOGRAPHIC_DATA] [GEOGRAPHIC_DATA] [US_STATE] [GEOGR…" at bounding box center [560, 132] width 175 height 27
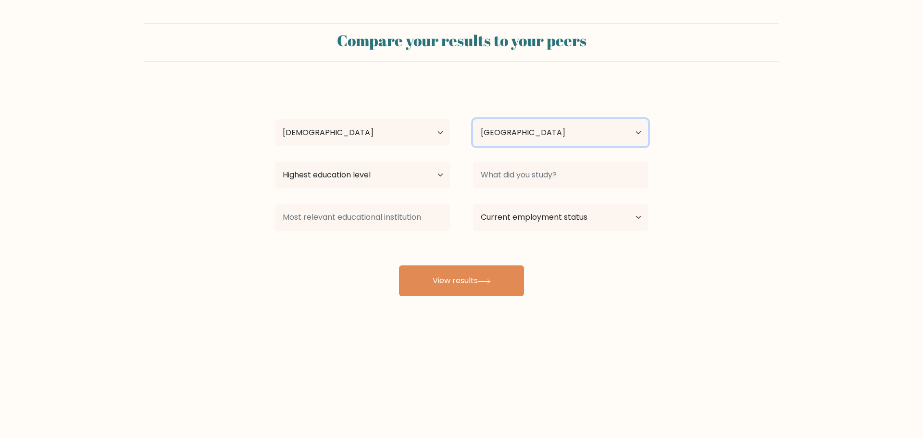
click at [498, 126] on select "Country [GEOGRAPHIC_DATA] [GEOGRAPHIC_DATA] [GEOGRAPHIC_DATA] [US_STATE] [GEOGR…" at bounding box center [560, 132] width 175 height 27
click at [416, 172] on select "Highest education level No schooling Primary Lower Secondary Upper Secondary Oc…" at bounding box center [362, 174] width 175 height 27
select select "bachelors_degree"
click at [275, 161] on select "Highest education level No schooling Primary Lower Secondary Upper Secondary Oc…" at bounding box center [362, 174] width 175 height 27
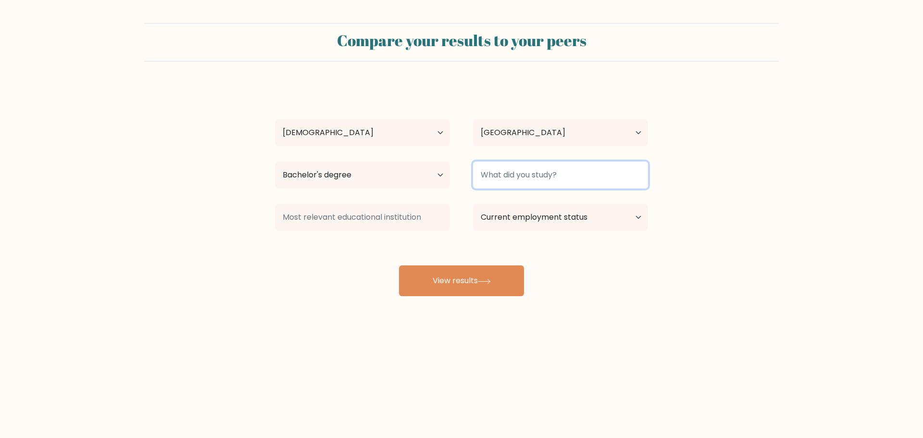
click at [501, 183] on input at bounding box center [560, 174] width 175 height 27
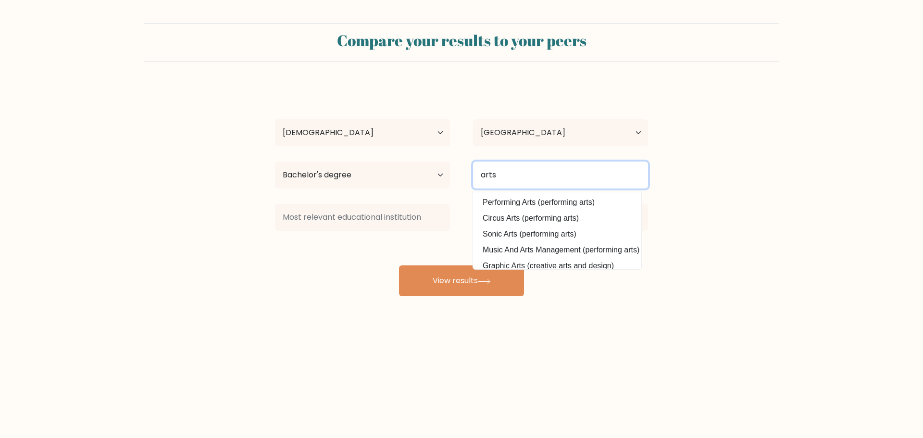
type input "arts"
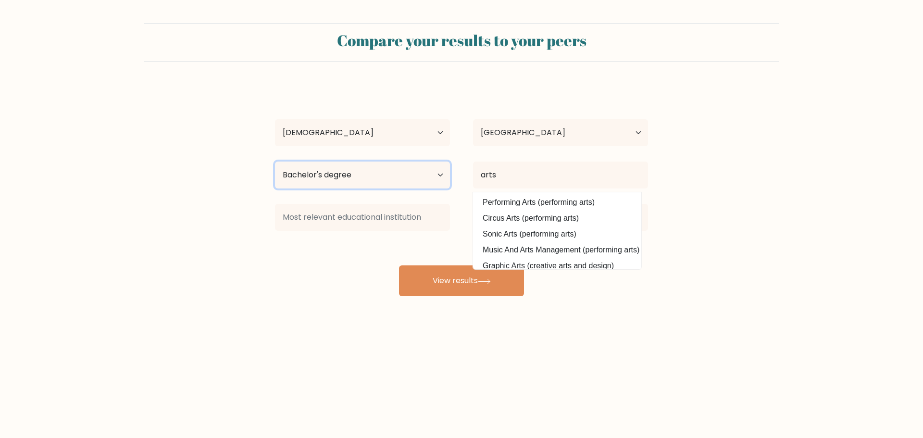
click at [429, 174] on select "Highest education level No schooling Primary Lower Secondary Upper Secondary Oc…" at bounding box center [362, 174] width 175 height 27
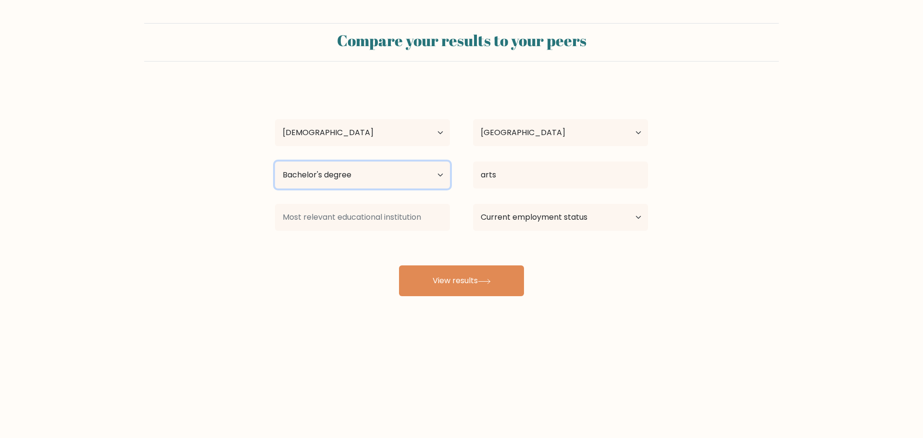
select select "occupation_specific"
click at [275, 161] on select "Highest education level No schooling Primary Lower Secondary Upper Secondary Oc…" at bounding box center [362, 174] width 175 height 27
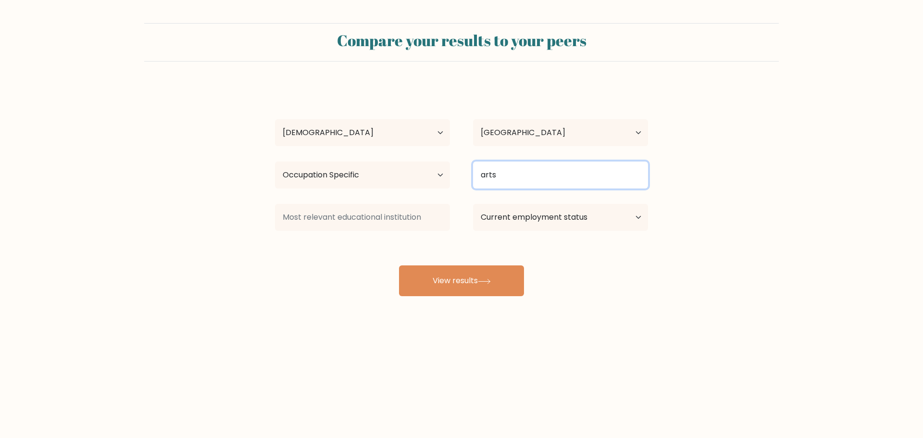
click at [487, 176] on input "arts" at bounding box center [560, 174] width 175 height 27
click at [490, 176] on input "arts" at bounding box center [560, 174] width 175 height 27
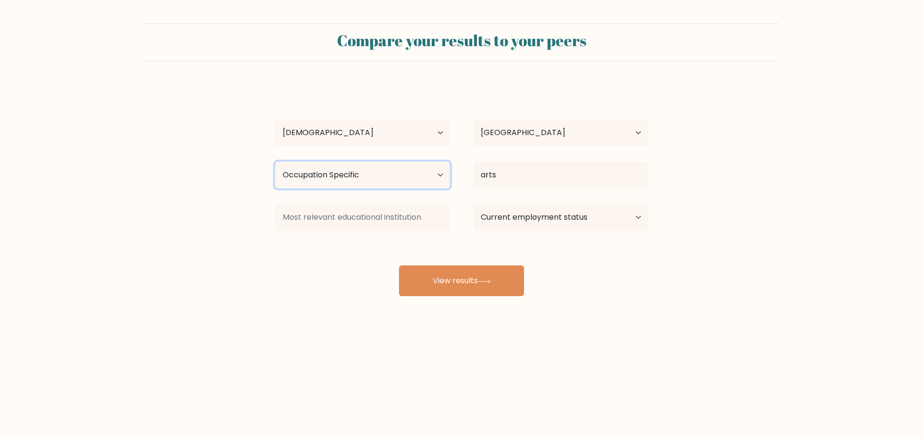
click at [395, 174] on select "Highest education level No schooling Primary Lower Secondary Upper Secondary Oc…" at bounding box center [362, 174] width 175 height 27
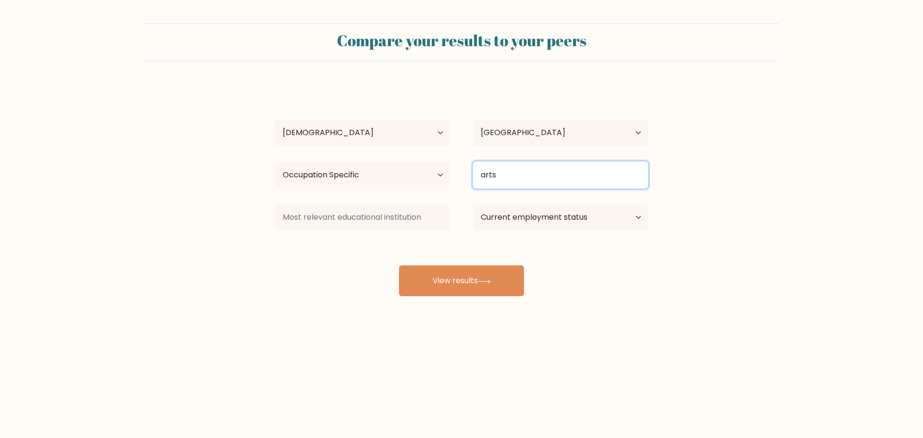
click at [498, 172] on input "arts" at bounding box center [560, 174] width 175 height 27
type input "A"
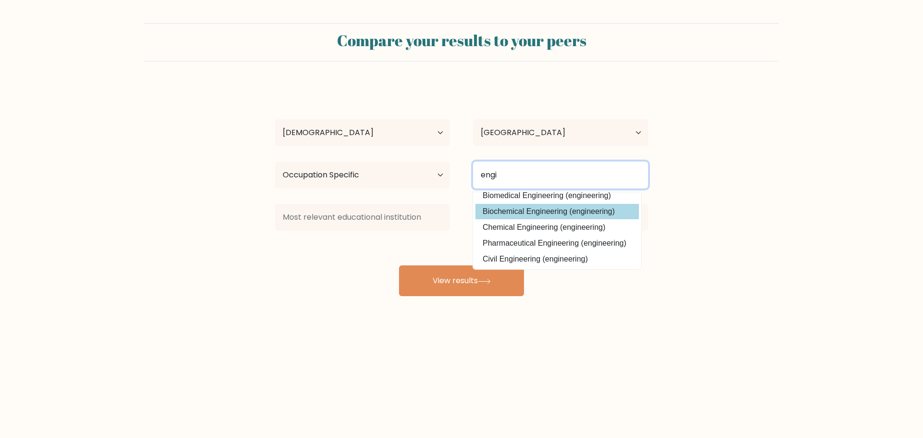
scroll to position [87, 0]
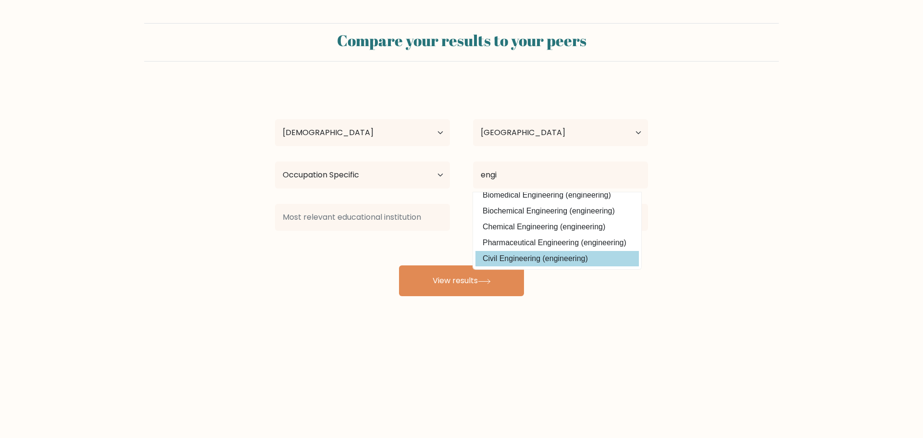
click at [542, 260] on option "Civil Engineering (engineering)" at bounding box center [556, 258] width 163 height 15
type input "Civil Engineering"
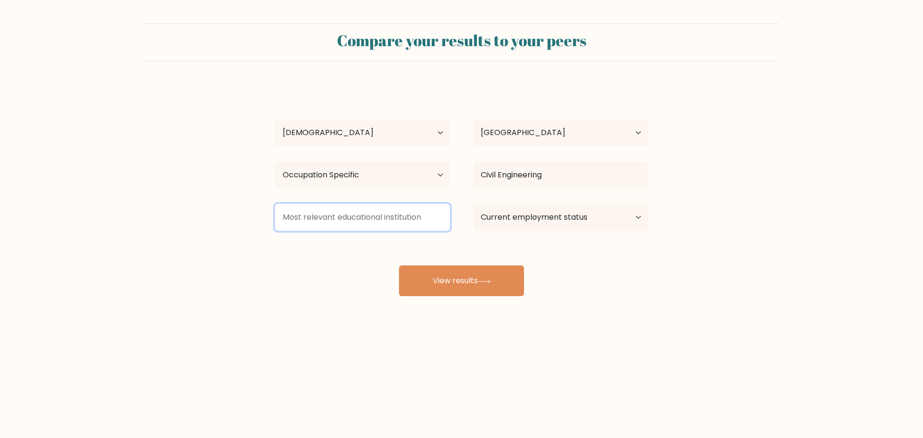
click at [427, 222] on input at bounding box center [362, 217] width 175 height 27
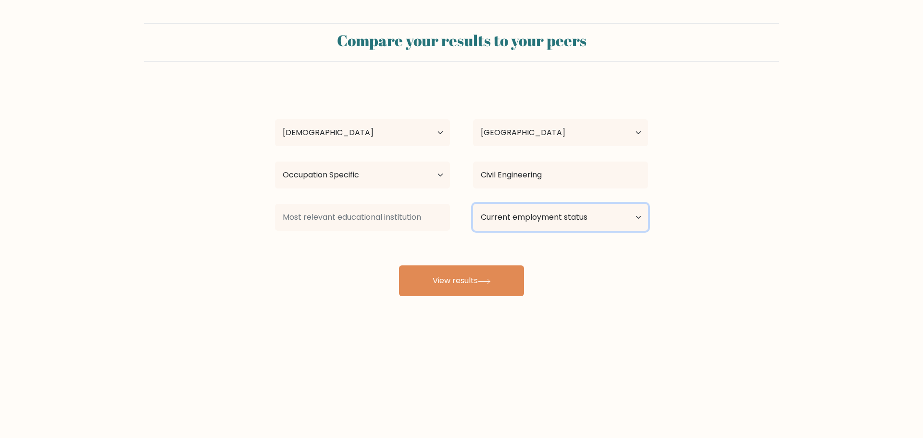
click at [511, 219] on select "Current employment status Employed Student Retired Other / prefer not to answer" at bounding box center [560, 217] width 175 height 27
select select "employed"
click at [473, 204] on select "Current employment status Employed Student Retired Other / prefer not to answer" at bounding box center [560, 217] width 175 height 27
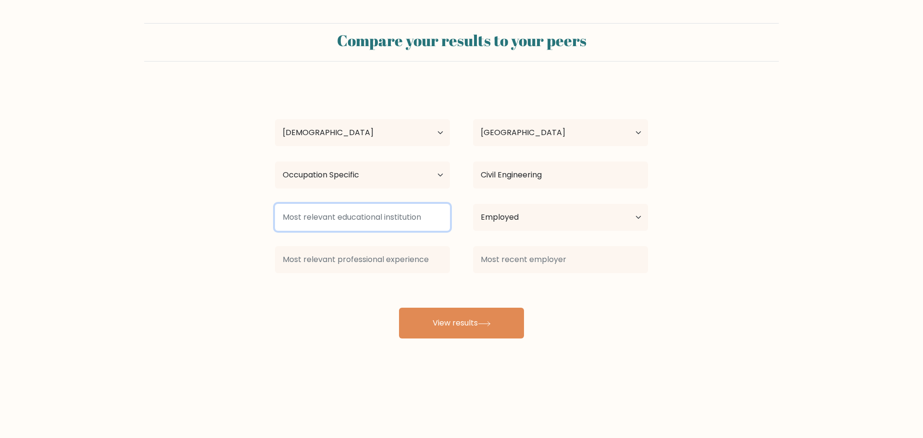
click at [423, 221] on input at bounding box center [362, 217] width 175 height 27
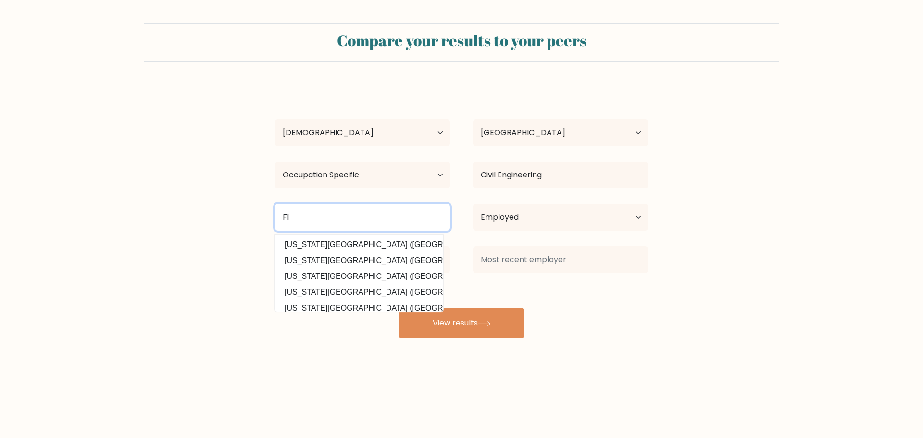
type input "F"
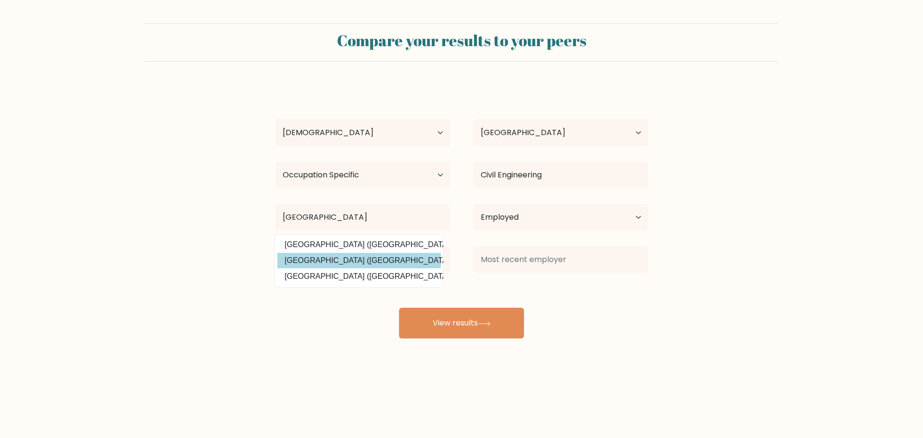
click at [370, 259] on option "Miami Dade College (United States)" at bounding box center [358, 260] width 163 height 15
type input "Miami Dade College"
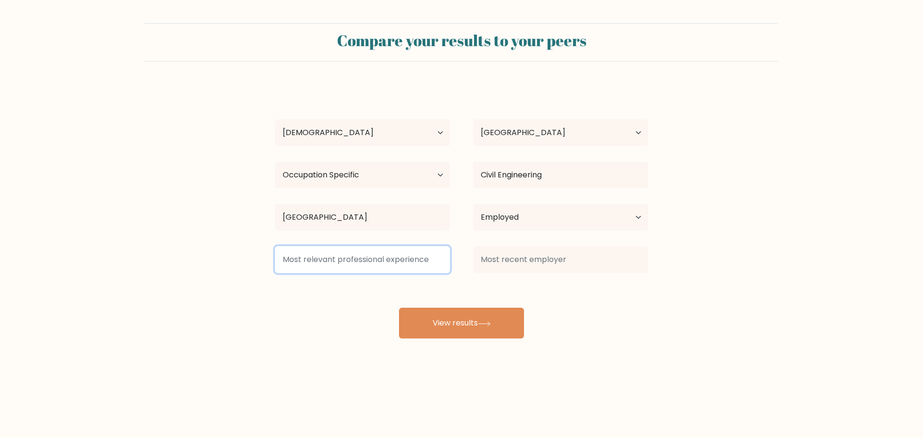
click at [372, 261] on input at bounding box center [362, 259] width 175 height 27
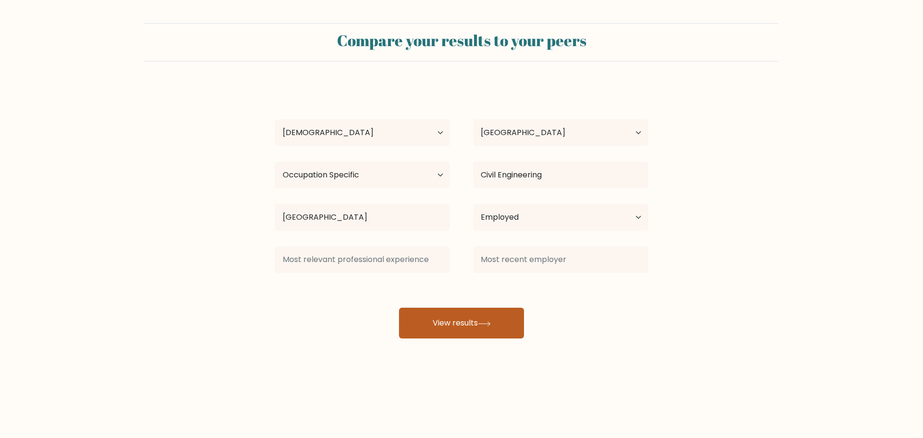
click at [445, 320] on button "View results" at bounding box center [461, 323] width 125 height 31
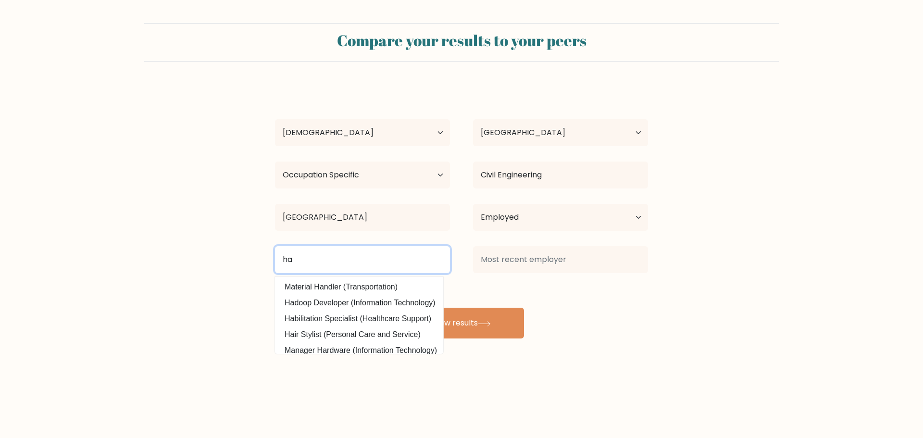
type input "h"
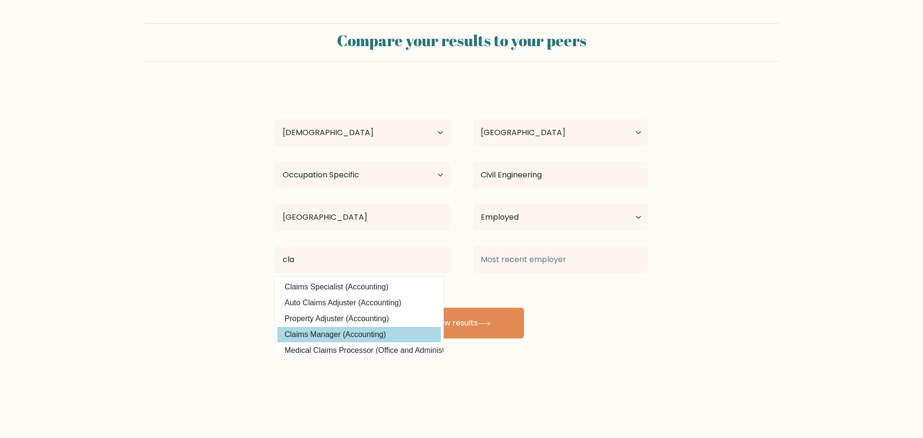
click at [356, 333] on option "Claims Manager (Accounting)" at bounding box center [358, 334] width 163 height 15
type input "Claims Manager"
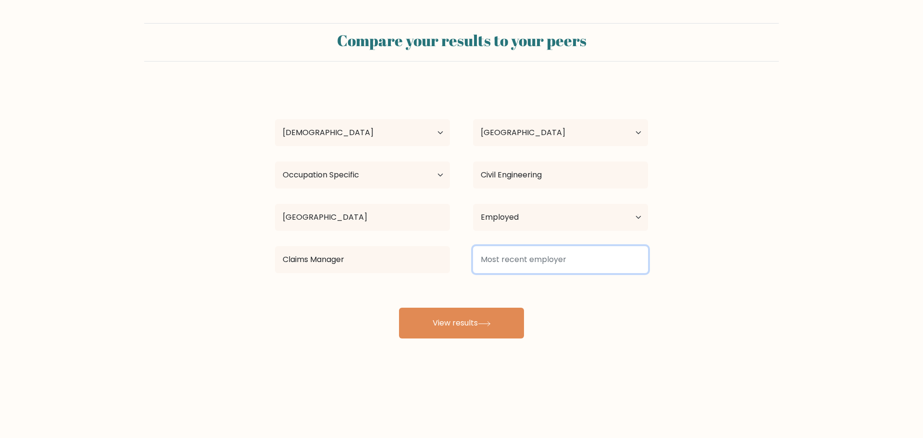
click at [499, 259] on input at bounding box center [560, 259] width 175 height 27
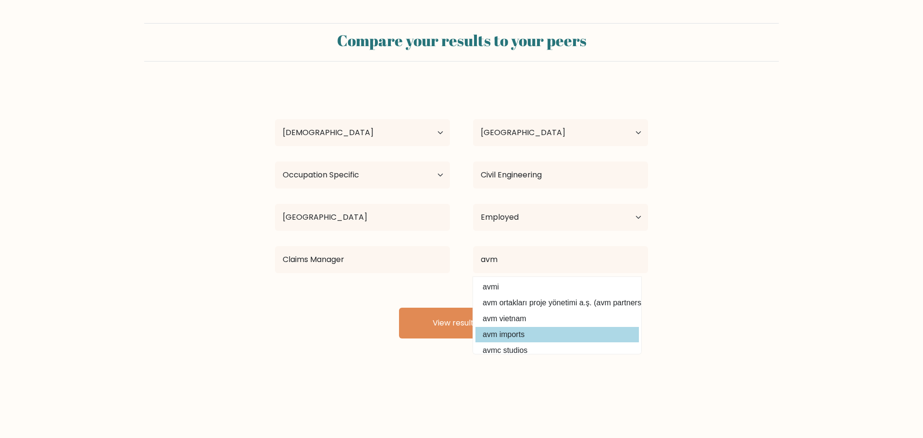
click at [500, 333] on option "avm imports" at bounding box center [556, 334] width 163 height 15
type input "avm imports"
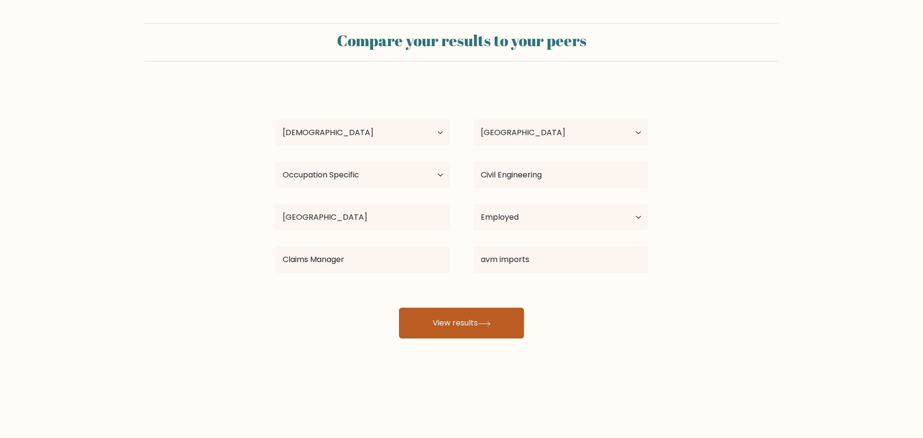
click at [474, 322] on button "View results" at bounding box center [461, 323] width 125 height 31
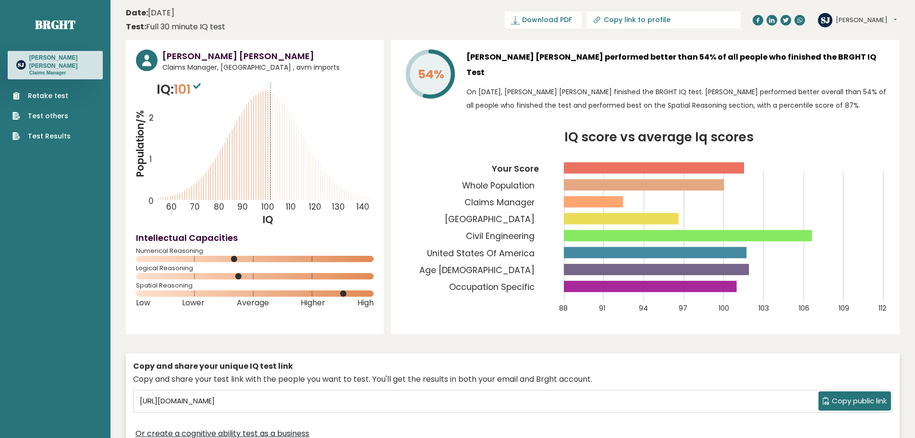
click at [62, 114] on ul "Retake test Test others Test Results" at bounding box center [42, 116] width 68 height 50
click at [56, 111] on link "Test others" at bounding box center [41, 116] width 58 height 10
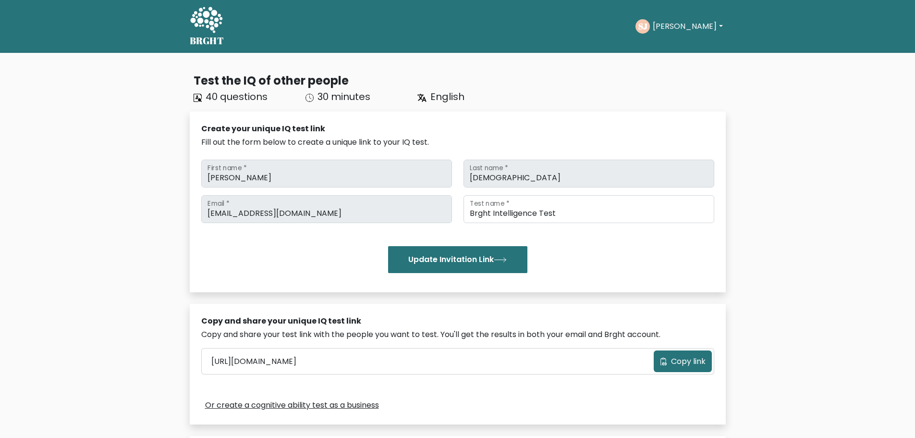
click at [196, 24] on icon at bounding box center [206, 20] width 32 height 26
